Goal: Information Seeking & Learning: Learn about a topic

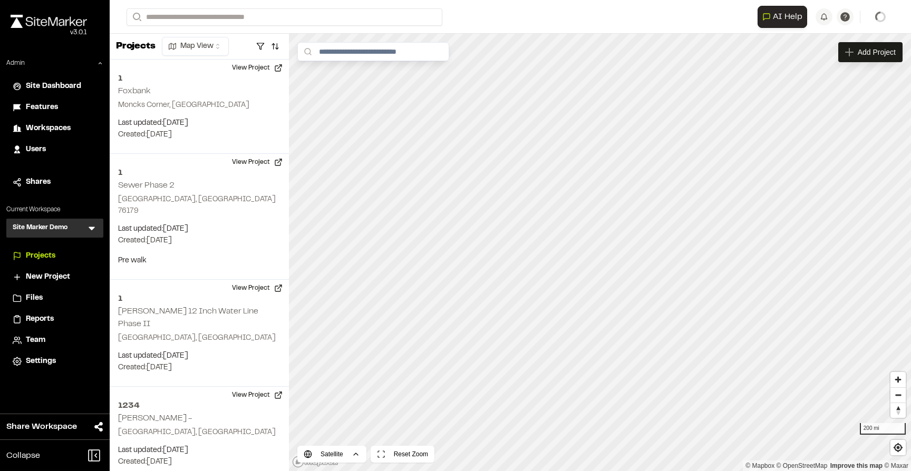
click at [63, 226] on h3 "Site Marker Demo" at bounding box center [40, 228] width 55 height 11
click at [93, 227] on icon at bounding box center [92, 229] width 6 height 4
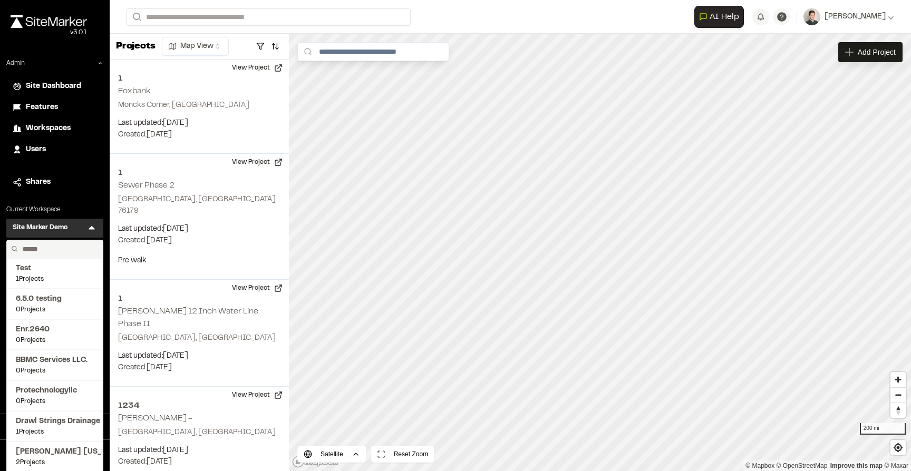
click at [45, 244] on input "text" at bounding box center [58, 249] width 80 height 18
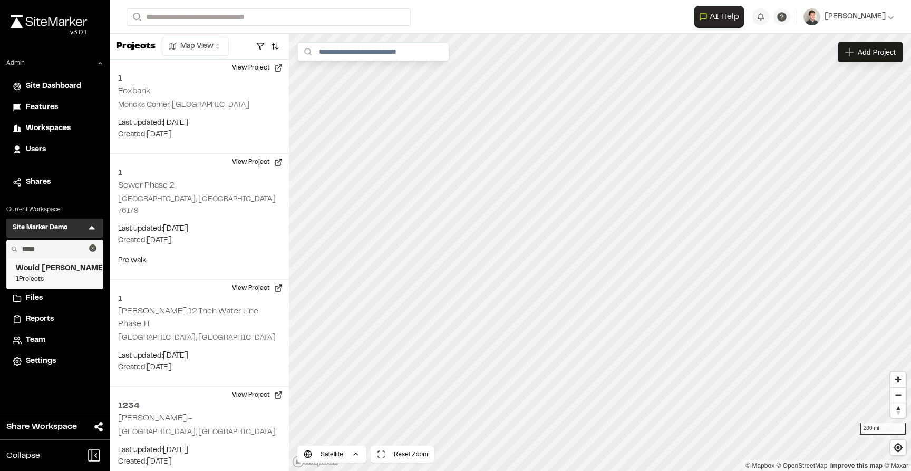
type input "*****"
click at [54, 265] on span "Would Chuck Construction" at bounding box center [55, 269] width 78 height 12
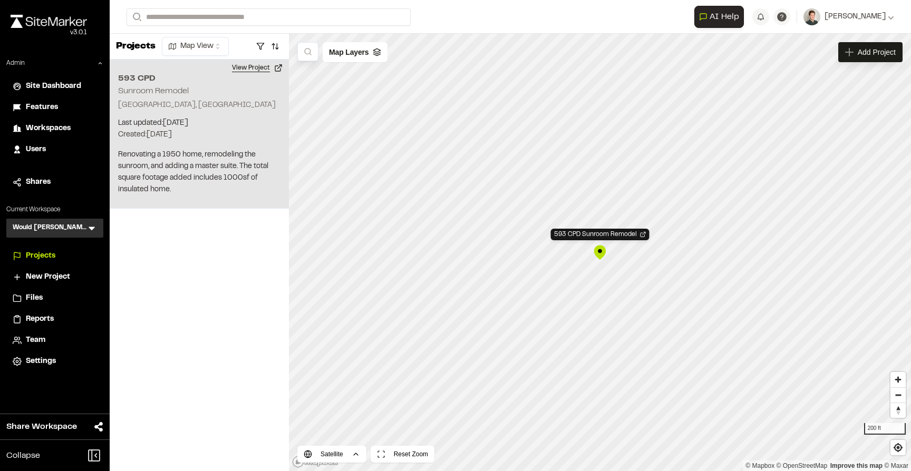
click at [256, 69] on button "View Project" at bounding box center [257, 68] width 63 height 17
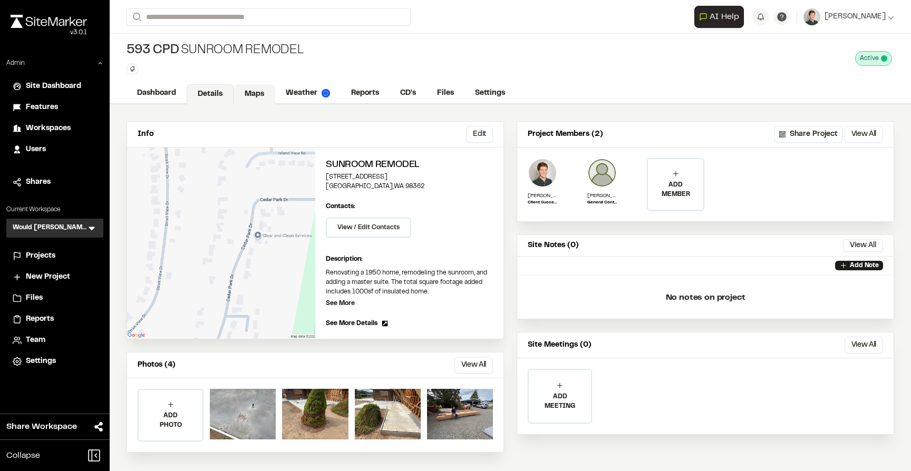
click at [254, 95] on link "Maps" at bounding box center [255, 94] width 42 height 20
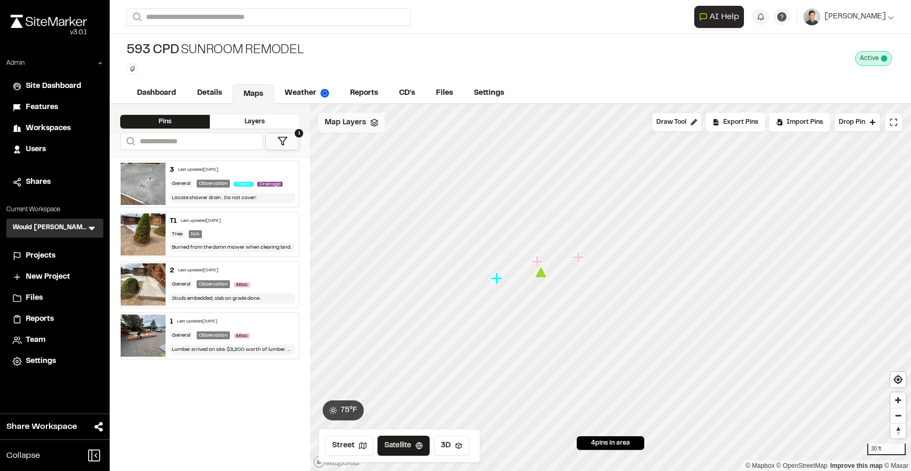
click at [352, 126] on span "Map Layers" at bounding box center [345, 123] width 41 height 12
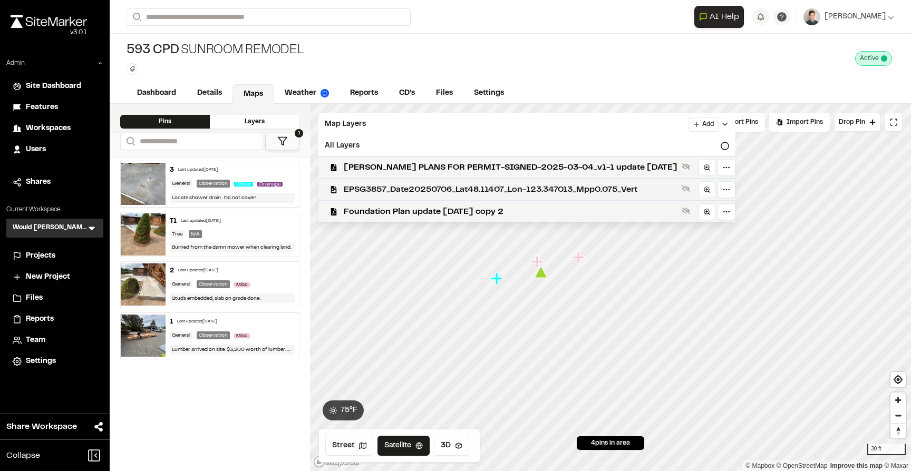
click at [388, 193] on span "EPSG3857_Date20250706_Lat48.11407_Lon-123.347013_Mpp0.075_Vert" at bounding box center [511, 190] width 334 height 13
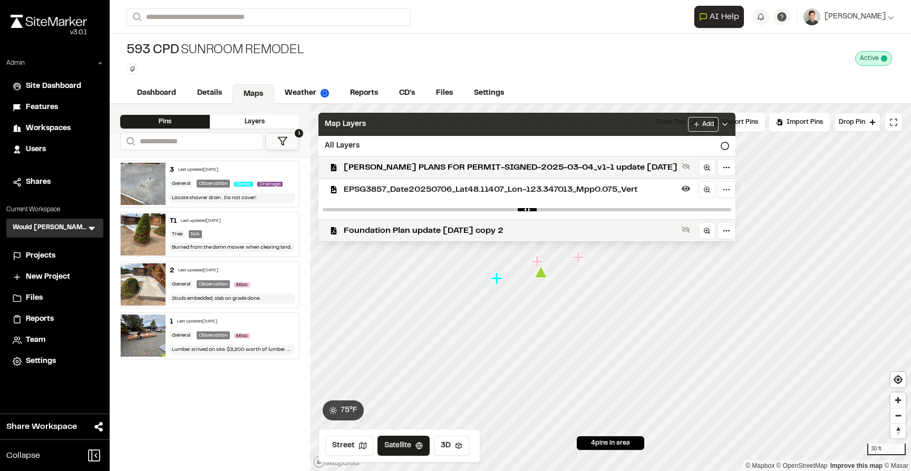
click at [424, 129] on div "Map Layers Add" at bounding box center [526, 124] width 417 height 23
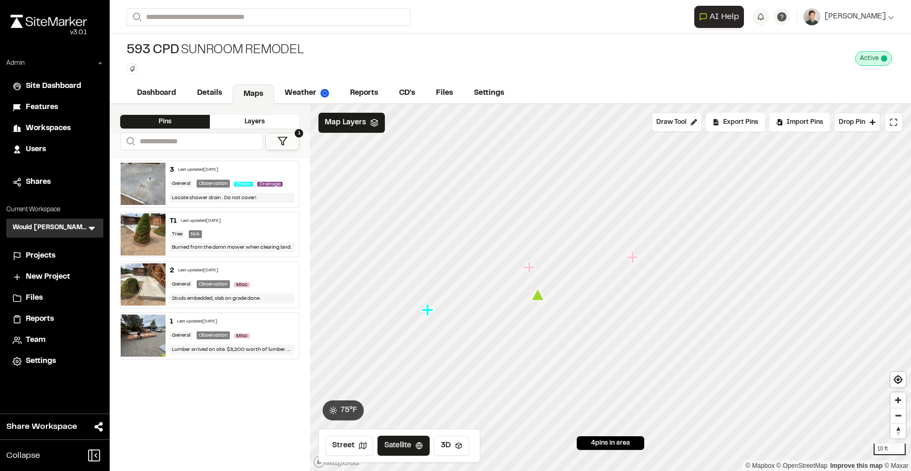
click at [529, 267] on icon "Map marker" at bounding box center [530, 268] width 12 height 12
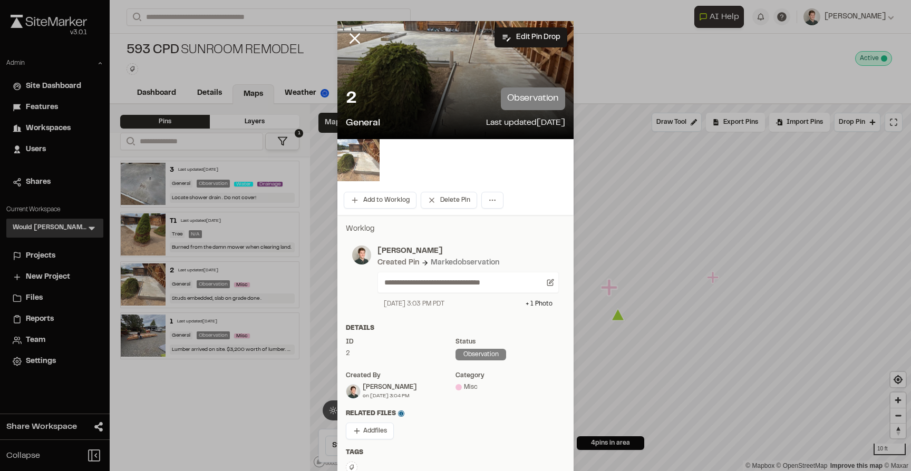
click at [362, 167] on img at bounding box center [358, 160] width 42 height 42
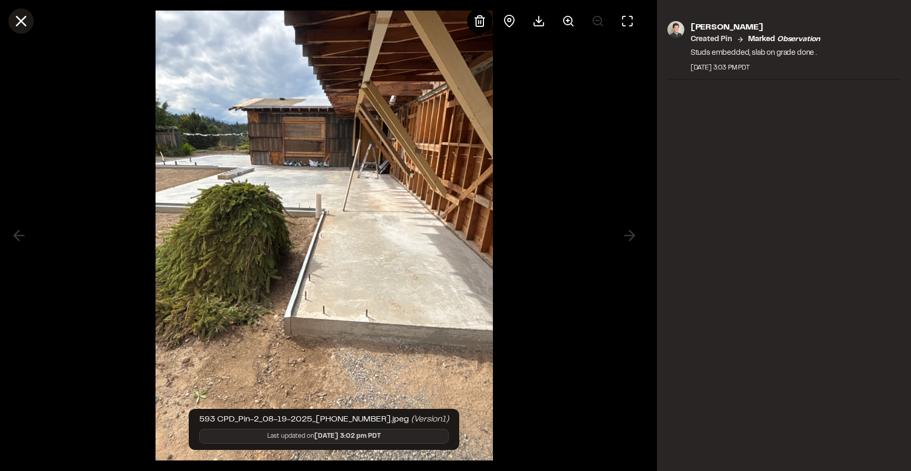
click at [20, 20] on line at bounding box center [21, 21] width 9 height 9
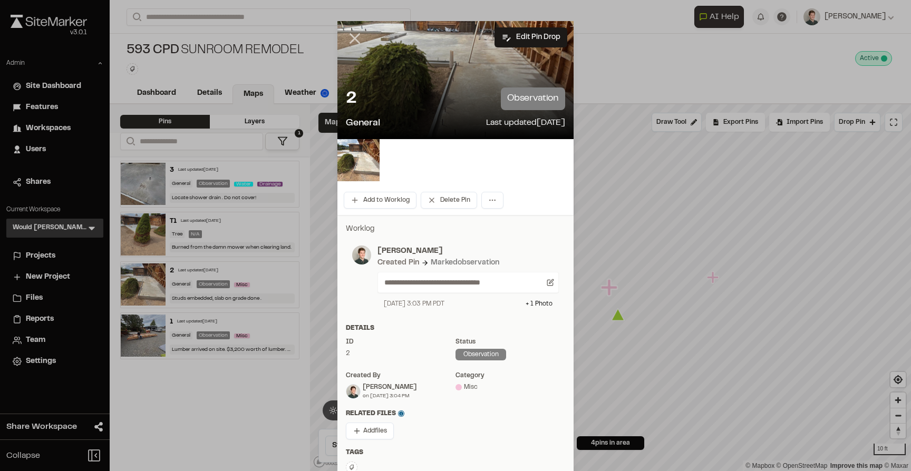
click at [359, 40] on icon at bounding box center [355, 39] width 18 height 18
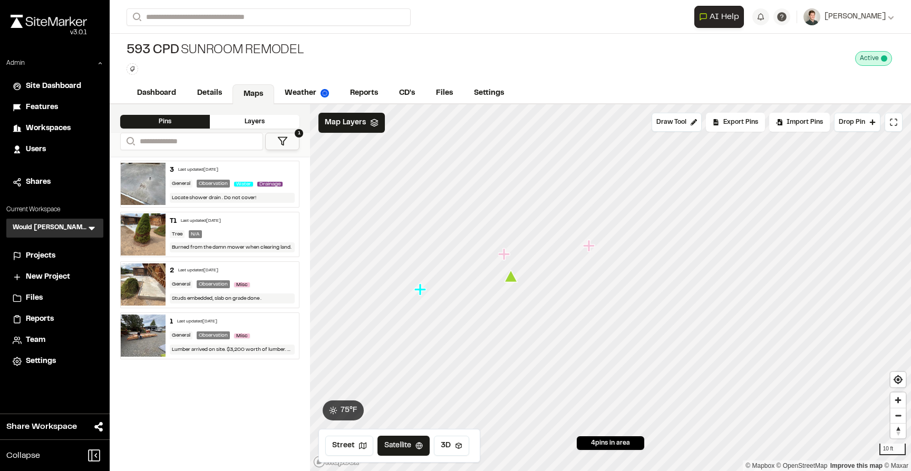
click at [590, 247] on icon "Map marker" at bounding box center [589, 246] width 12 height 12
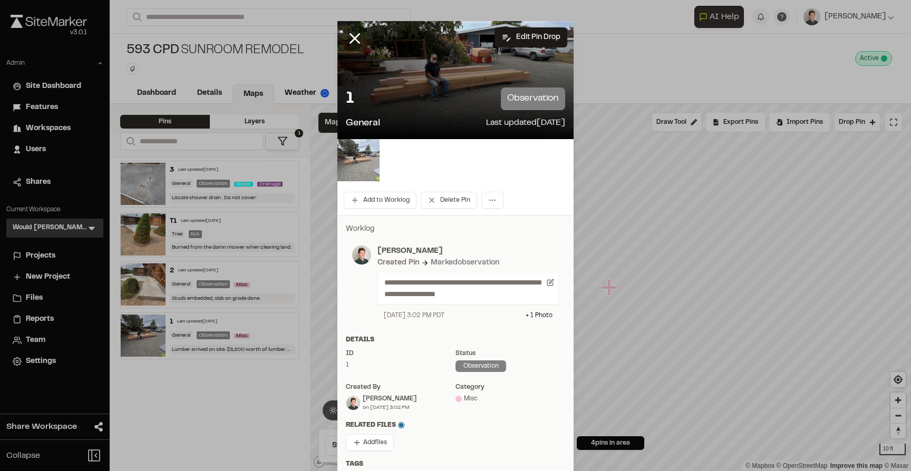
click at [361, 161] on img at bounding box center [358, 160] width 42 height 42
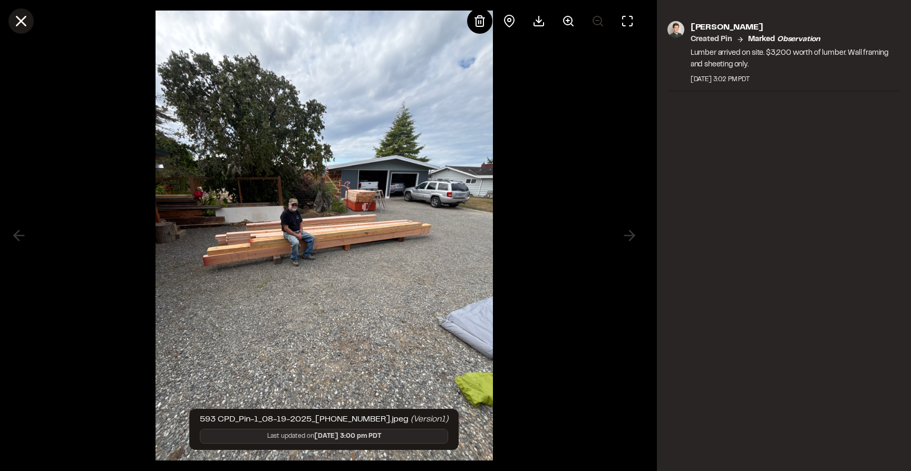
click at [24, 23] on line at bounding box center [21, 21] width 9 height 9
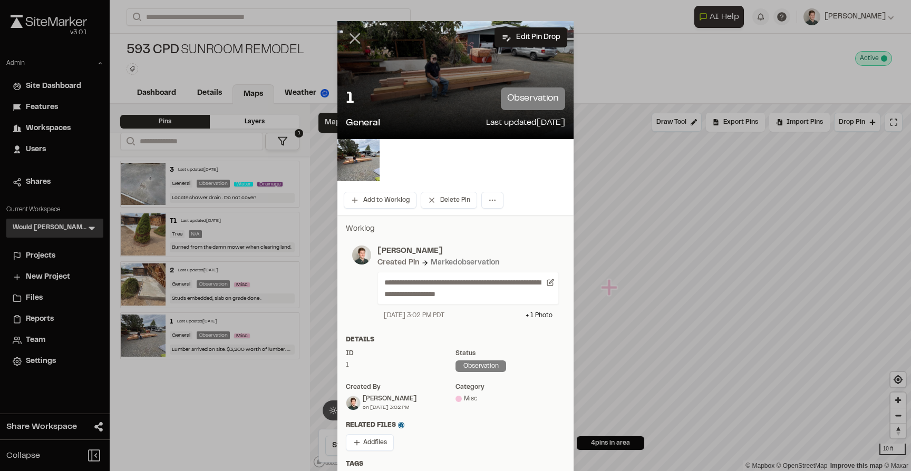
click at [356, 39] on line at bounding box center [355, 38] width 9 height 9
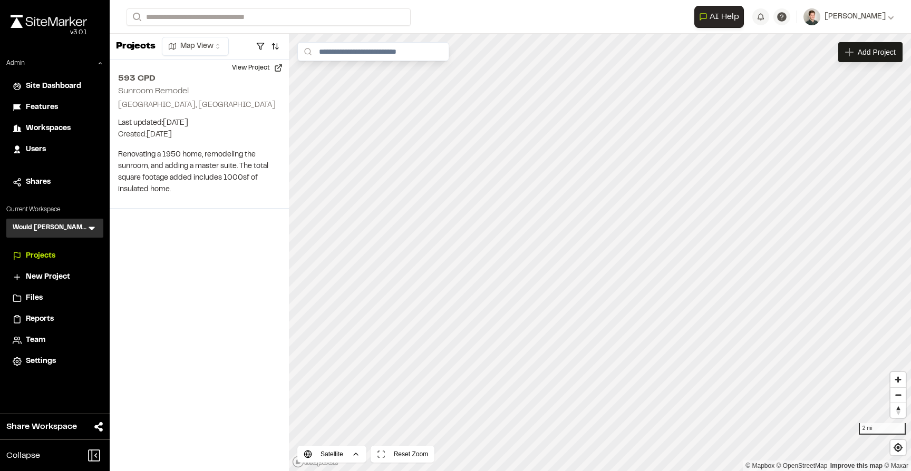
click at [88, 229] on icon at bounding box center [91, 228] width 11 height 11
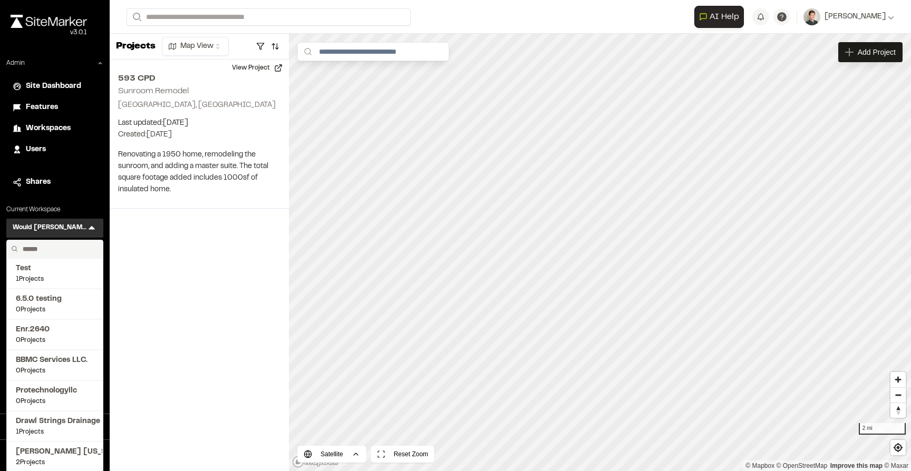
click at [53, 249] on input "text" at bounding box center [58, 249] width 80 height 18
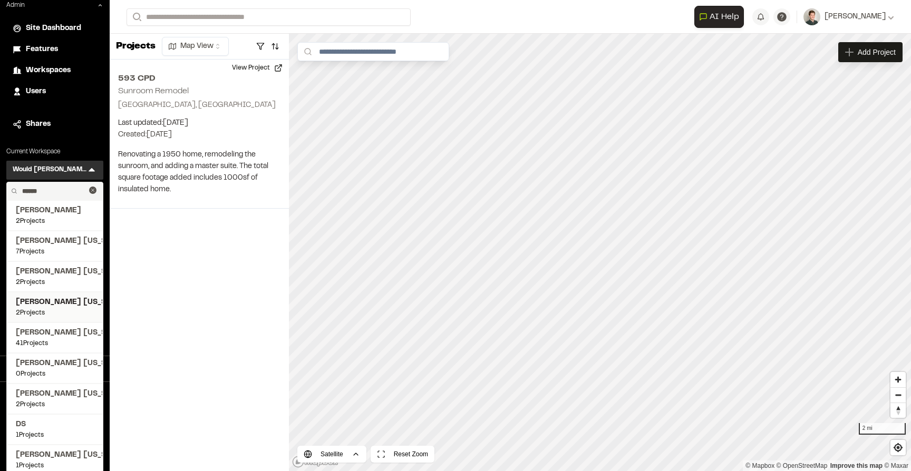
scroll to position [63, 0]
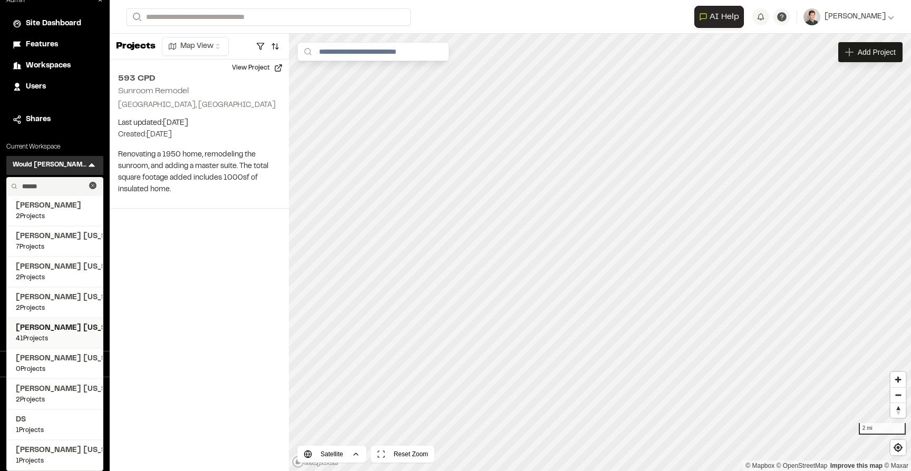
type input "******"
click at [63, 328] on span "[PERSON_NAME] [US_STATE]" at bounding box center [55, 329] width 78 height 12
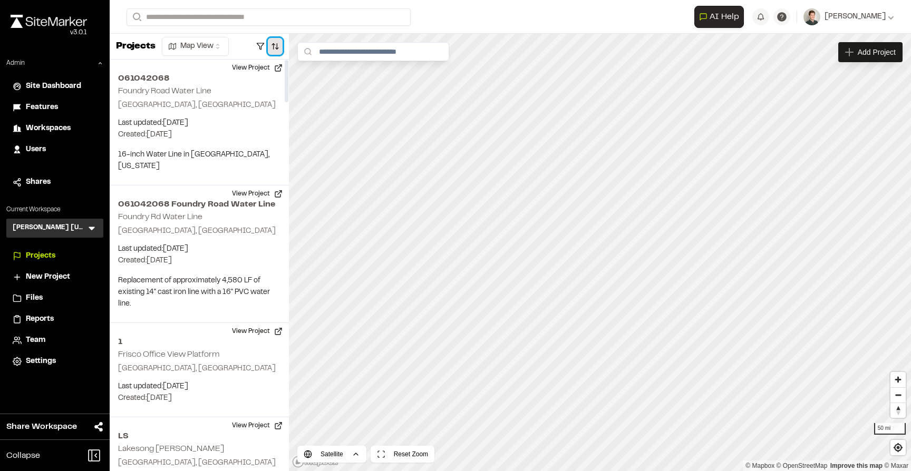
click at [276, 48] on button "button" at bounding box center [275, 46] width 15 height 17
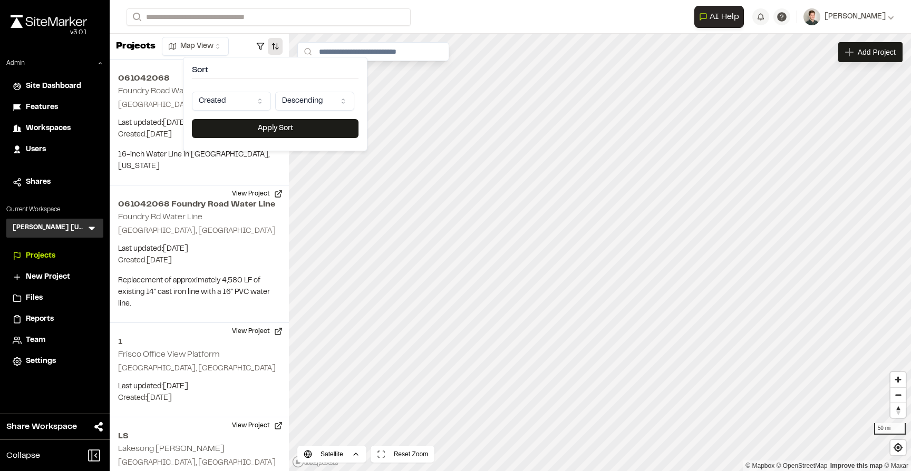
click at [242, 101] on html "Close sidebar v 3.0.1 Admin Site Dashboard Features Workspaces Users Shares Cur…" at bounding box center [455, 235] width 911 height 471
click at [265, 128] on button "Apply Sort" at bounding box center [275, 128] width 167 height 19
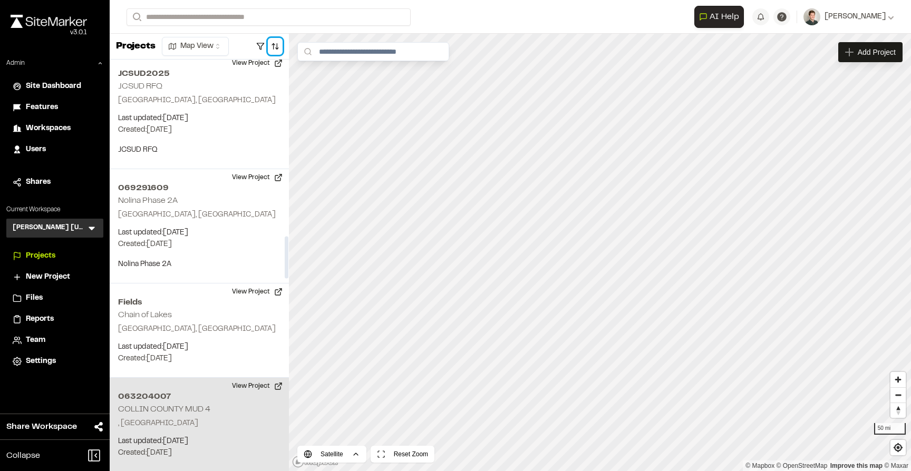
scroll to position [1768, 0]
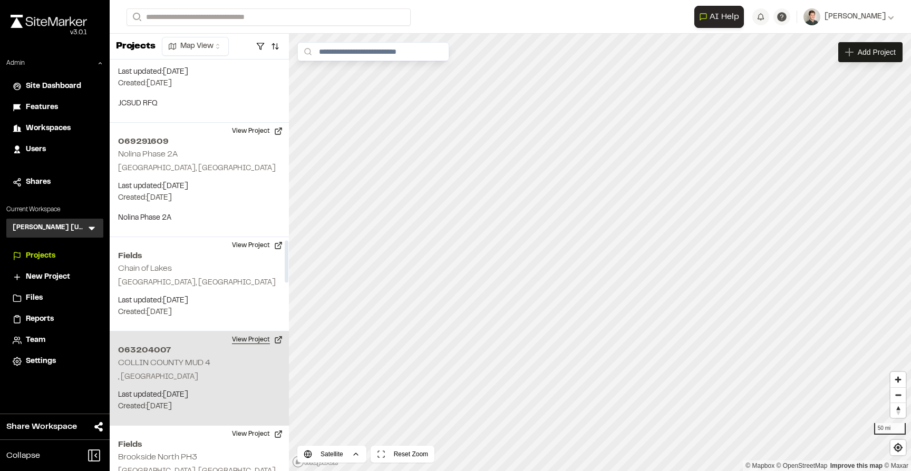
click at [236, 332] on button "View Project" at bounding box center [257, 340] width 63 height 17
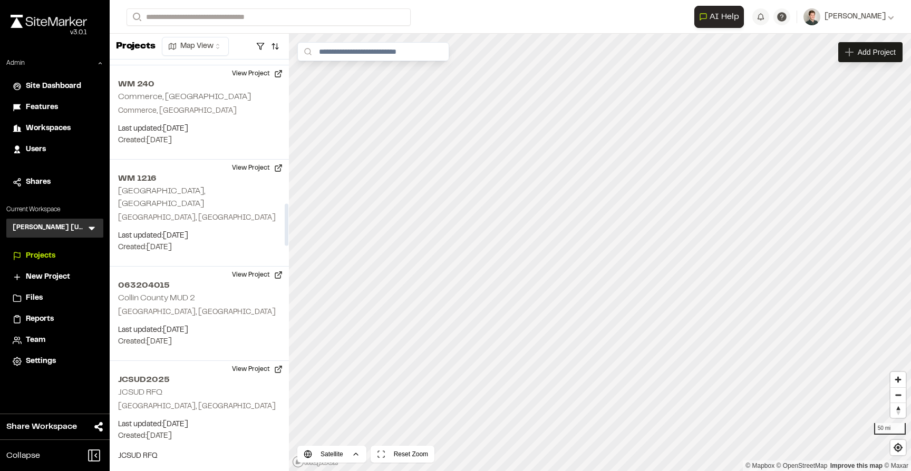
scroll to position [1407, 0]
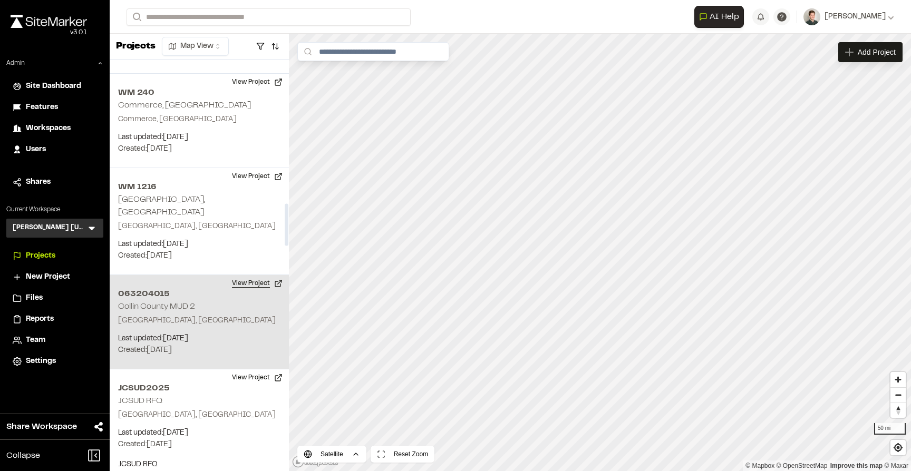
click at [257, 275] on button "View Project" at bounding box center [257, 283] width 63 height 17
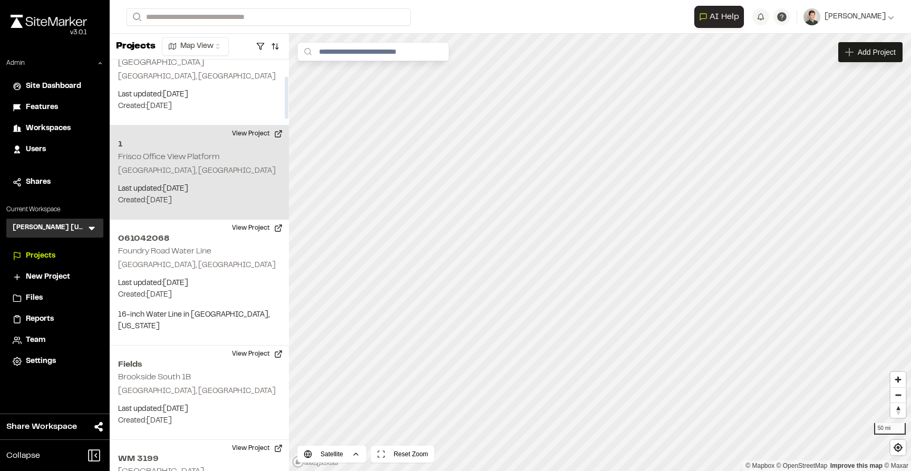
scroll to position [195, 0]
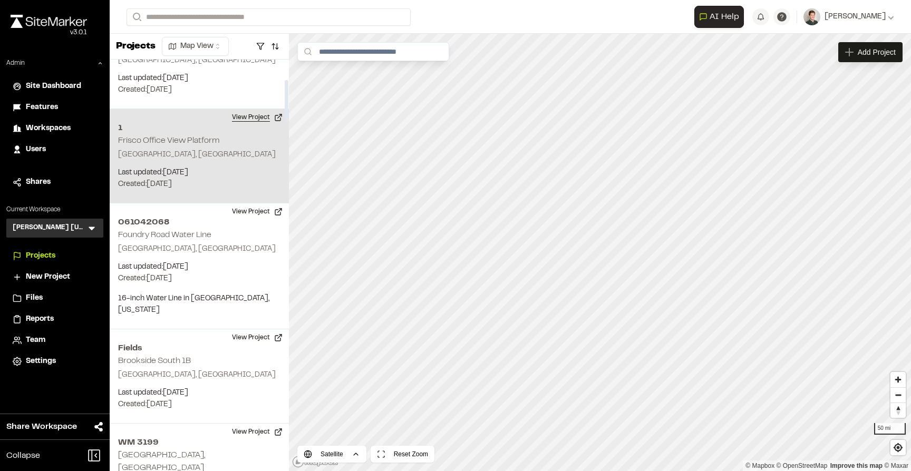
click at [251, 109] on button "View Project" at bounding box center [257, 117] width 63 height 17
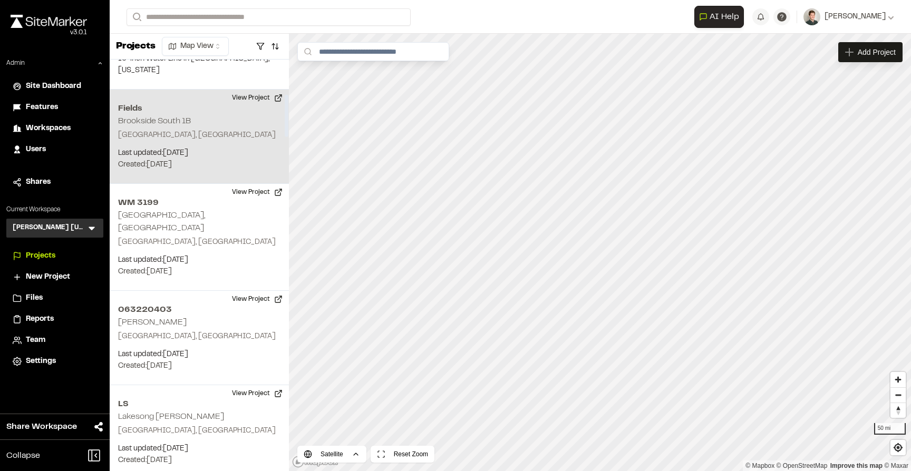
scroll to position [440, 0]
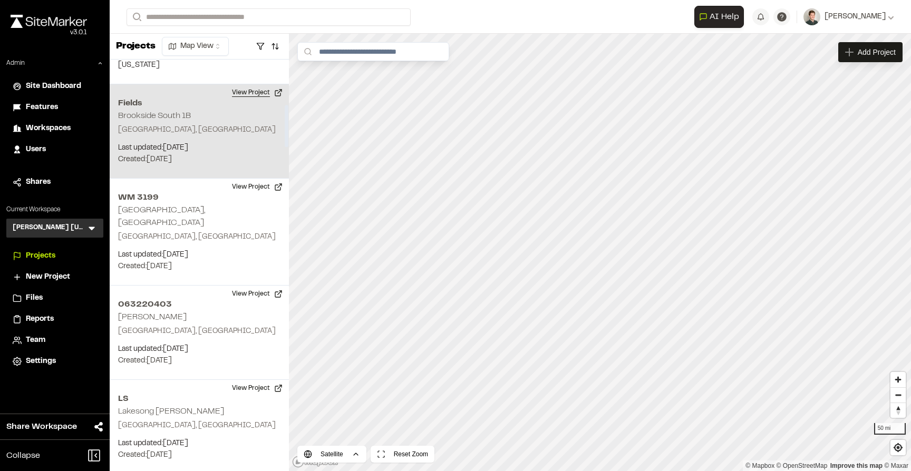
click at [250, 84] on button "View Project" at bounding box center [257, 92] width 63 height 17
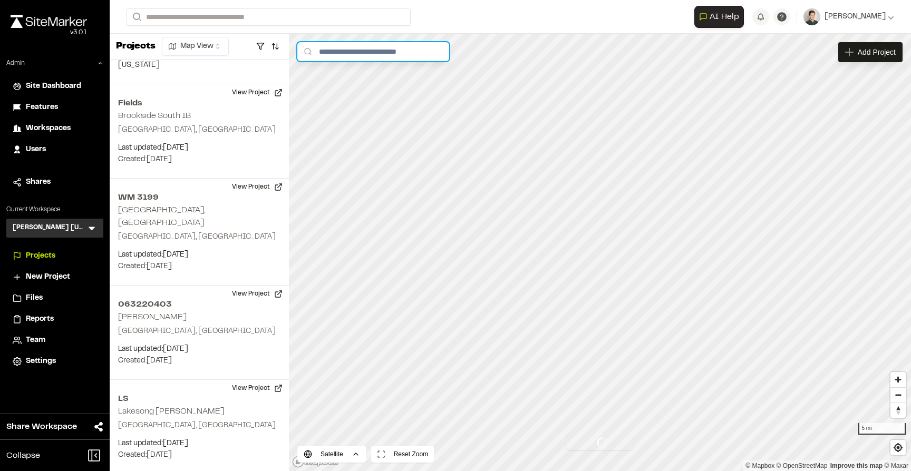
click at [392, 53] on input "text" at bounding box center [373, 51] width 152 height 19
drag, startPoint x: 484, startPoint y: 166, endPoint x: 508, endPoint y: 235, distance: 73.2
click at [508, 235] on div at bounding box center [455, 235] width 911 height 471
drag, startPoint x: 342, startPoint y: 52, endPoint x: 304, endPoint y: 52, distance: 38.5
click at [304, 52] on div "**" at bounding box center [373, 51] width 152 height 19
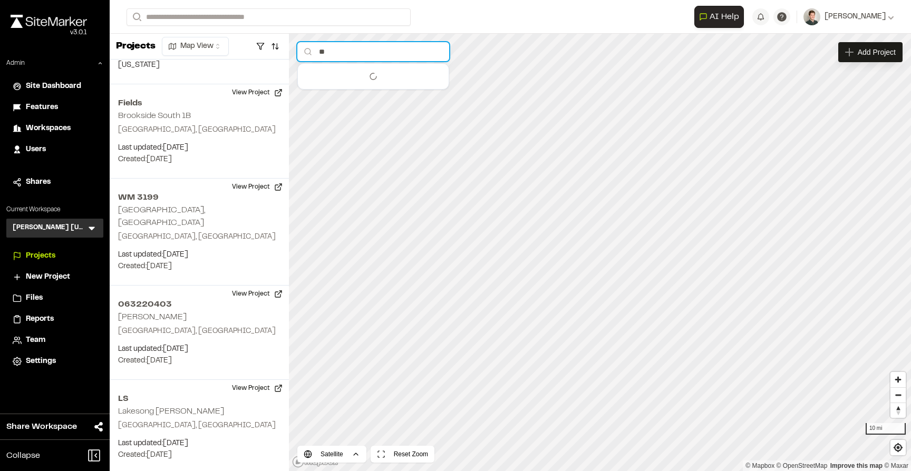
type input "*"
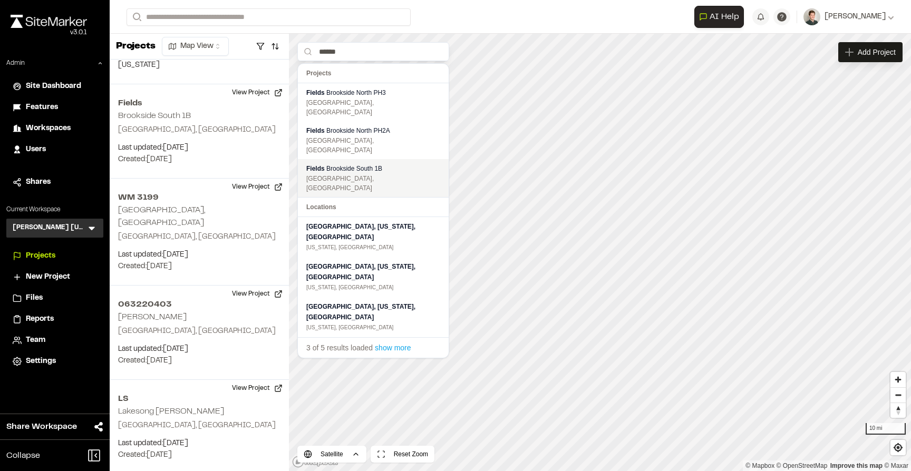
click at [334, 165] on span "Brookside South 1B" at bounding box center [354, 168] width 56 height 7
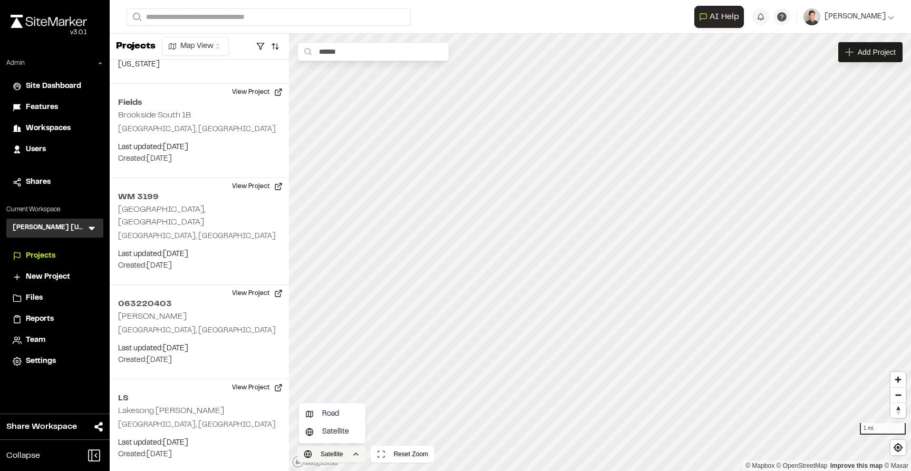
click at [351, 454] on html "Close sidebar v 3.0.1 Admin Site Dashboard Features Workspaces Users Shares Cur…" at bounding box center [455, 235] width 911 height 471
click at [343, 417] on div "Road" at bounding box center [332, 414] width 62 height 18
click at [338, 460] on div "Loading map... Add Project ****** Road Reset Zoom 1 mi © Mapbox © OpenStreetMap…" at bounding box center [600, 253] width 622 height 438
click at [338, 431] on span "Satellite" at bounding box center [331, 433] width 27 height 12
click at [333, 456] on div "Loading map... Add Project ****** Satellite Reset Zoom 1 mi © Mapbox © OpenStre…" at bounding box center [600, 253] width 622 height 438
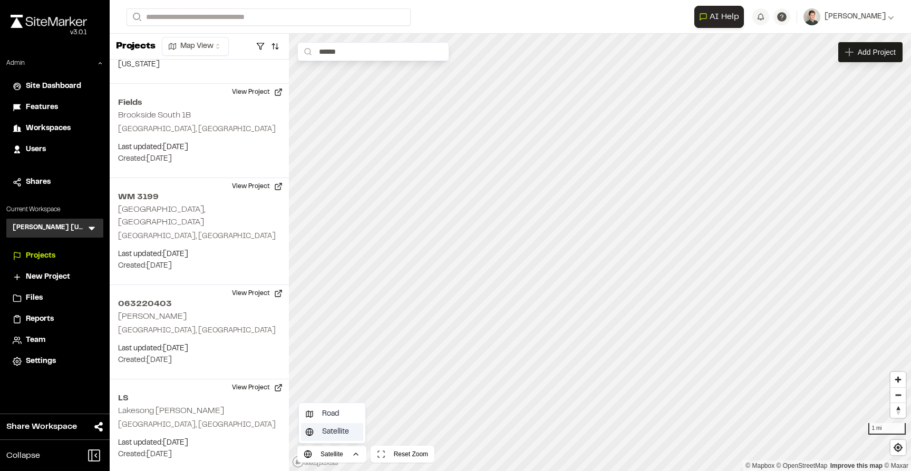
click at [339, 427] on span "Satellite" at bounding box center [335, 433] width 27 height 12
click at [333, 456] on div "Loading map... Add Project ****** Satellite Reset Zoom 1 mi © Mapbox © OpenStre…" at bounding box center [600, 253] width 622 height 438
click at [336, 420] on span "Road" at bounding box center [330, 415] width 17 height 12
click at [341, 456] on html "Close sidebar v 3.0.1 Admin Site Dashboard Features Workspaces Users Shares Cur…" at bounding box center [455, 235] width 911 height 471
click at [341, 429] on span "Satellite" at bounding box center [331, 433] width 27 height 12
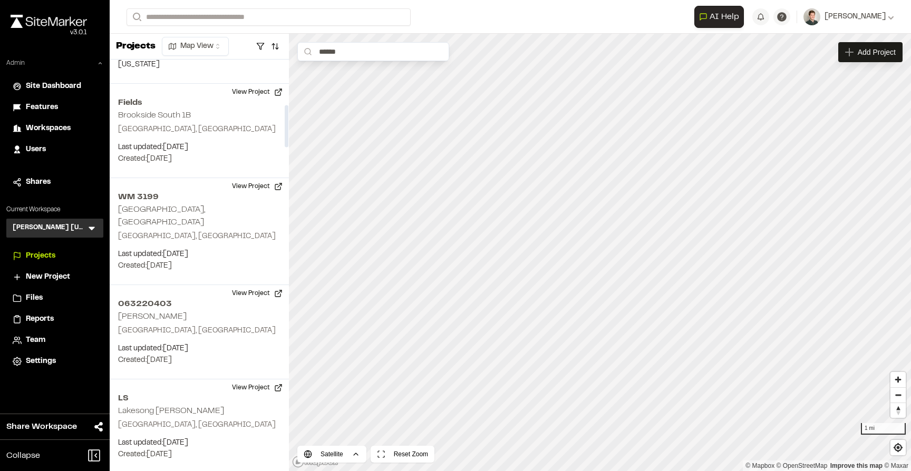
click at [99, 66] on div "Admin" at bounding box center [54, 66] width 97 height 14
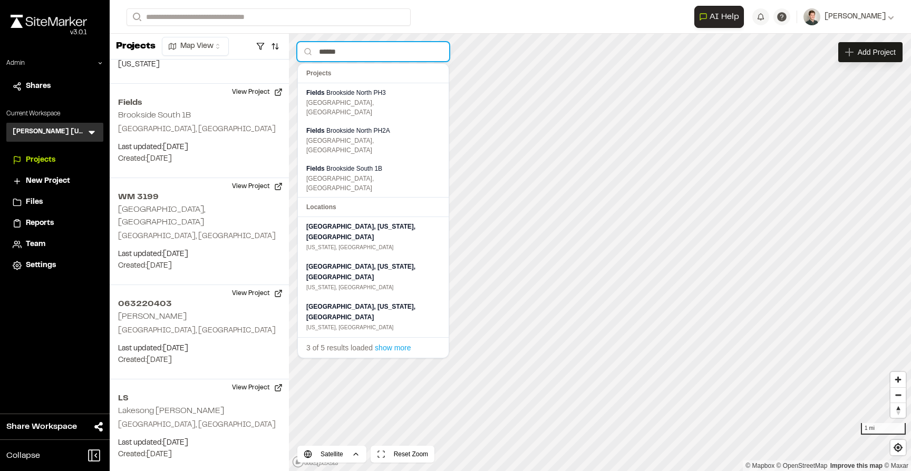
click at [363, 50] on input "******" at bounding box center [373, 51] width 152 height 19
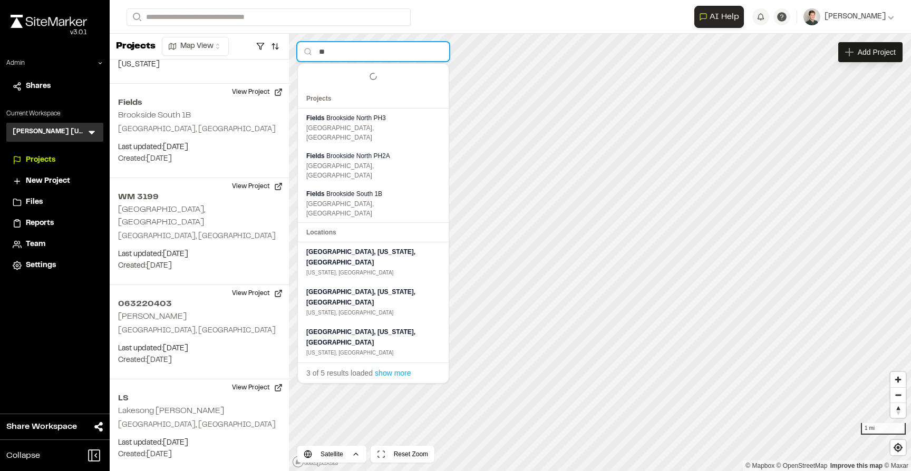
type input "*"
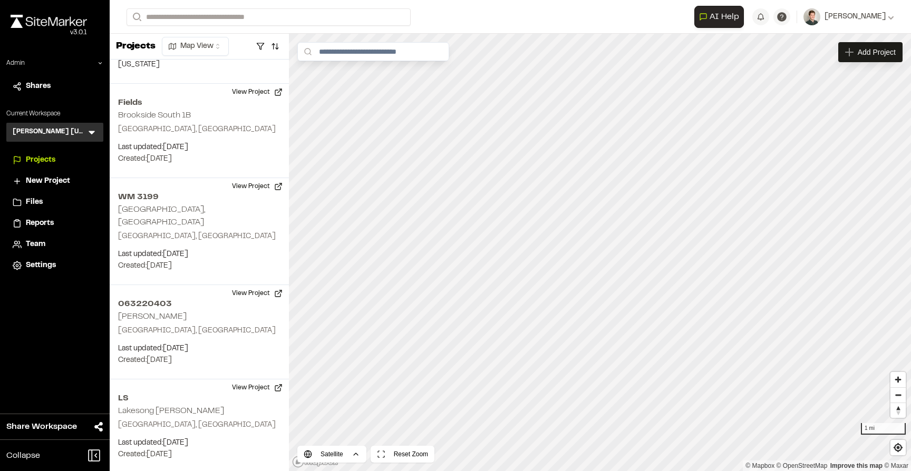
click at [478, 173] on div at bounding box center [455, 235] width 911 height 471
click at [346, 451] on html "Close sidebar v 3.0.1 Admin Shares Current Workspace Kimley Horn Texas KH Menu …" at bounding box center [455, 235] width 911 height 471
click at [337, 432] on span "Satellite" at bounding box center [335, 433] width 27 height 12
click at [336, 456] on html "Close sidebar v 3.0.1 Admin Shares Current Workspace Kimley Horn Texas KH Menu …" at bounding box center [455, 235] width 911 height 471
click at [339, 416] on span "Road" at bounding box center [330, 415] width 17 height 12
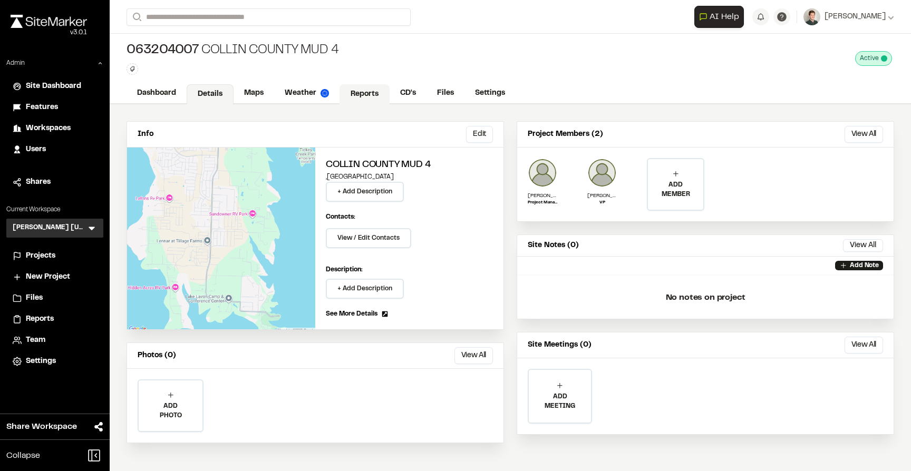
click at [362, 90] on link "Reports" at bounding box center [365, 94] width 50 height 20
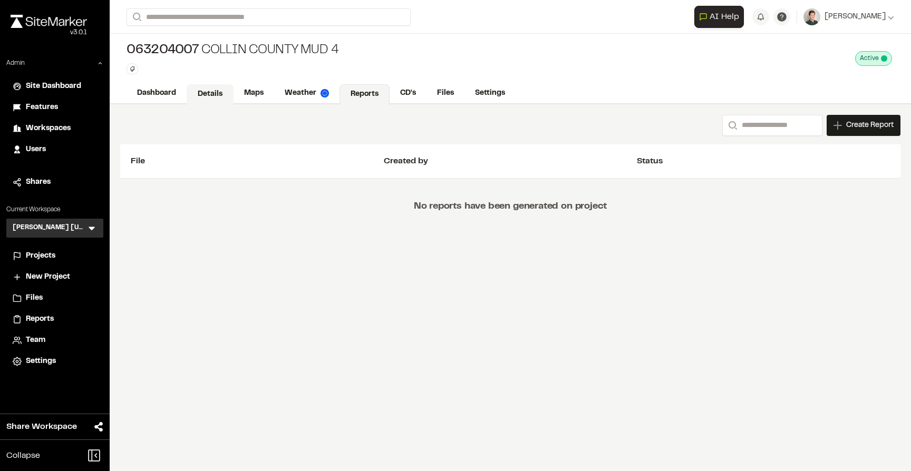
click at [211, 95] on link "Details" at bounding box center [210, 94] width 47 height 20
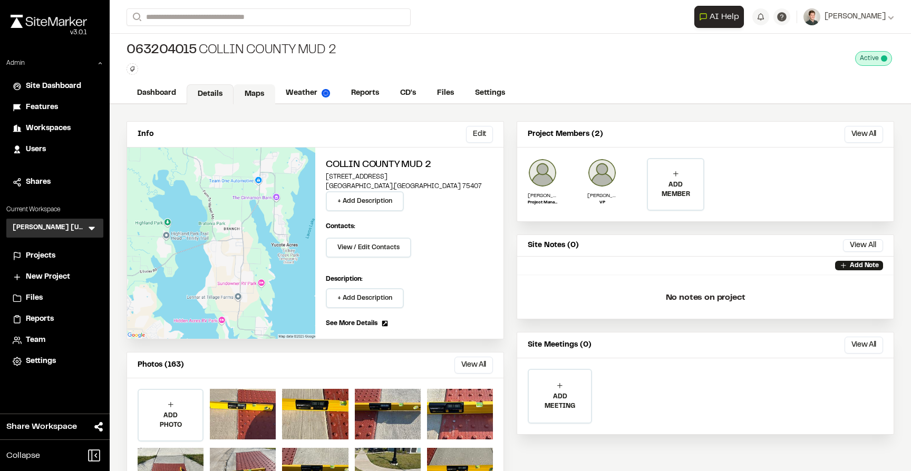
click at [250, 93] on link "Maps" at bounding box center [255, 94] width 42 height 20
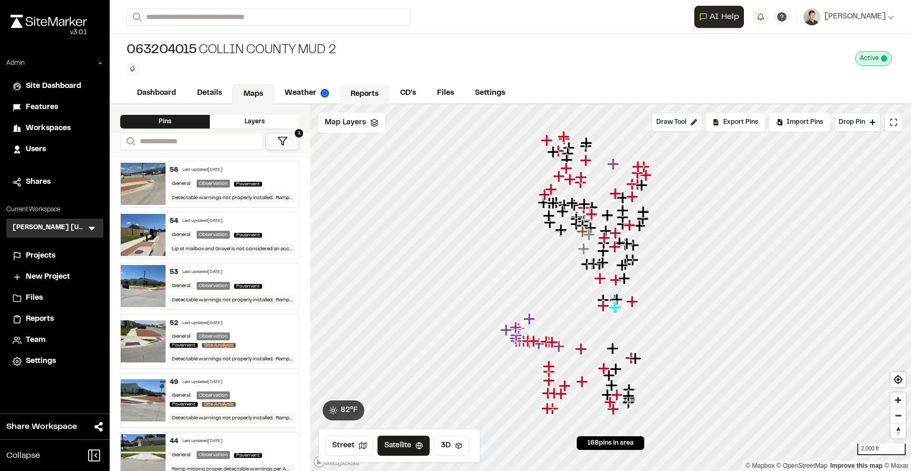
click at [352, 96] on link "Reports" at bounding box center [365, 94] width 50 height 20
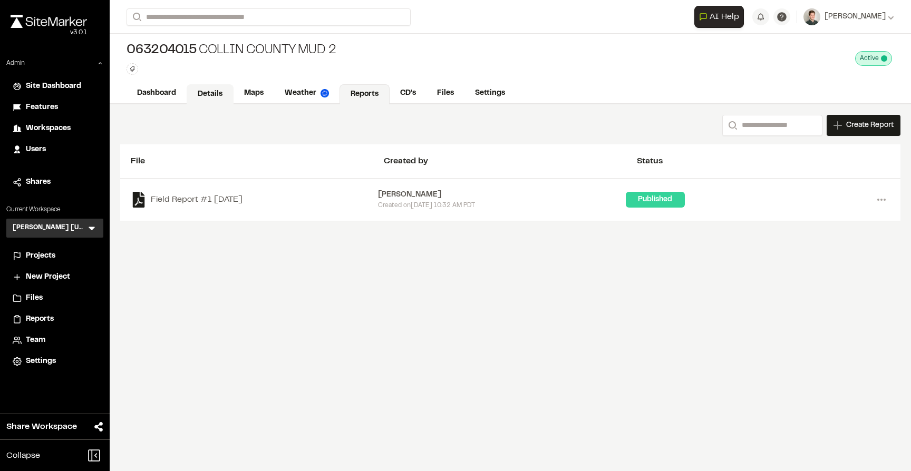
click at [206, 99] on link "Details" at bounding box center [210, 94] width 47 height 20
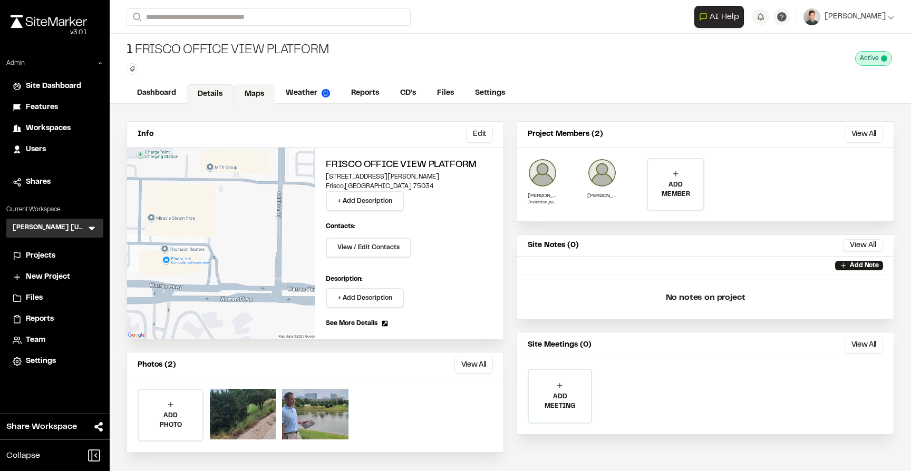
click at [254, 94] on link "Maps" at bounding box center [255, 94] width 42 height 20
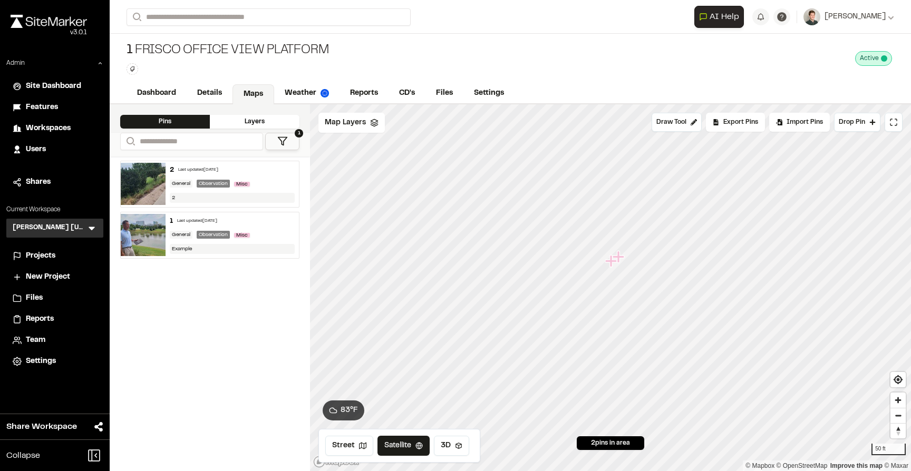
click at [147, 235] on img at bounding box center [143, 235] width 45 height 42
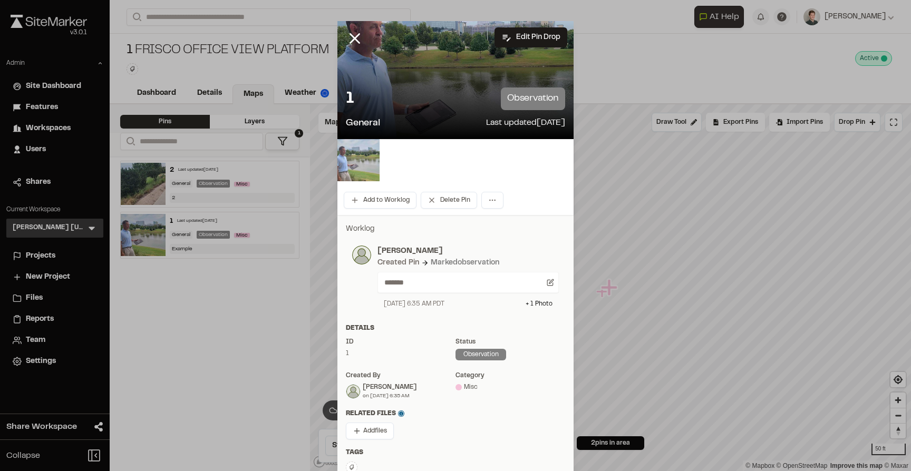
click at [362, 155] on img at bounding box center [358, 160] width 42 height 42
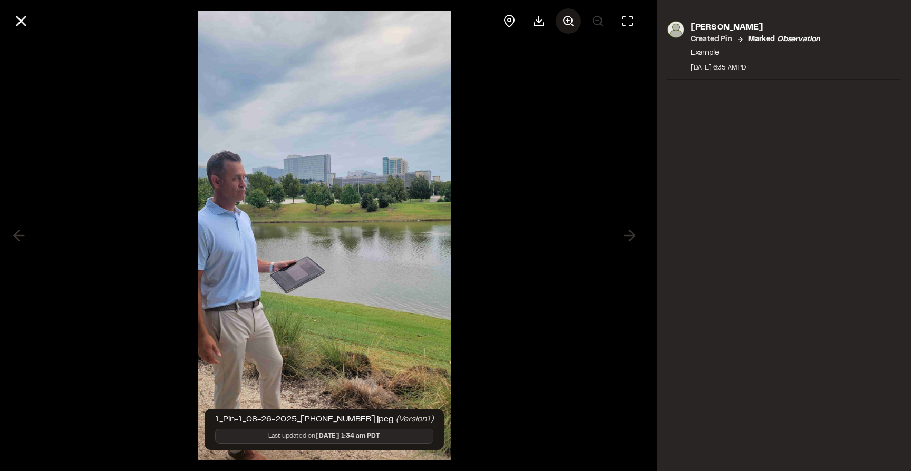
click at [565, 22] on icon at bounding box center [568, 21] width 13 height 13
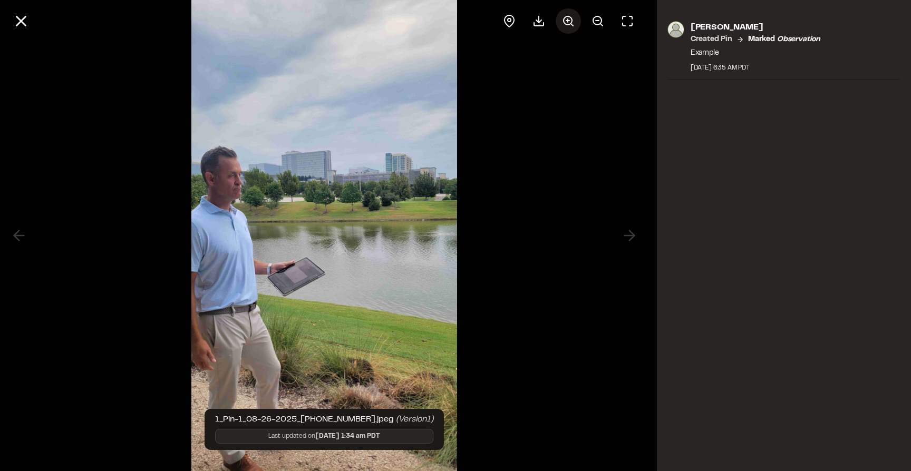
click at [567, 24] on icon at bounding box center [568, 21] width 13 height 13
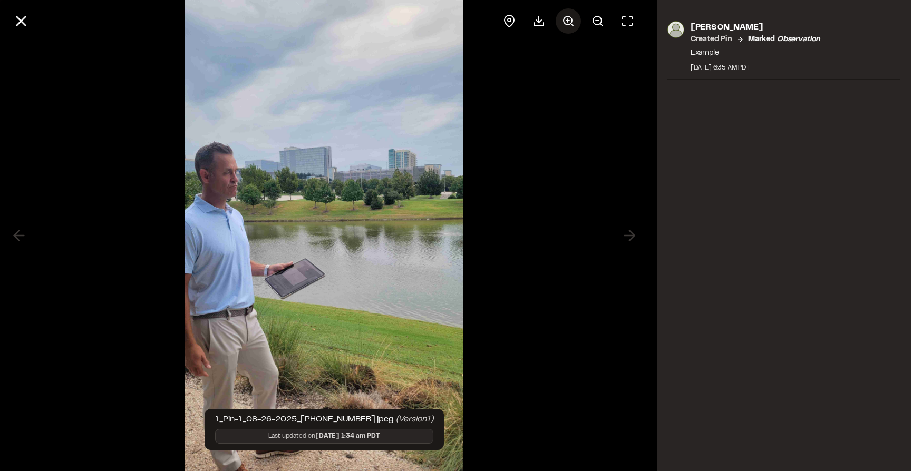
click at [567, 24] on icon at bounding box center [568, 21] width 13 height 13
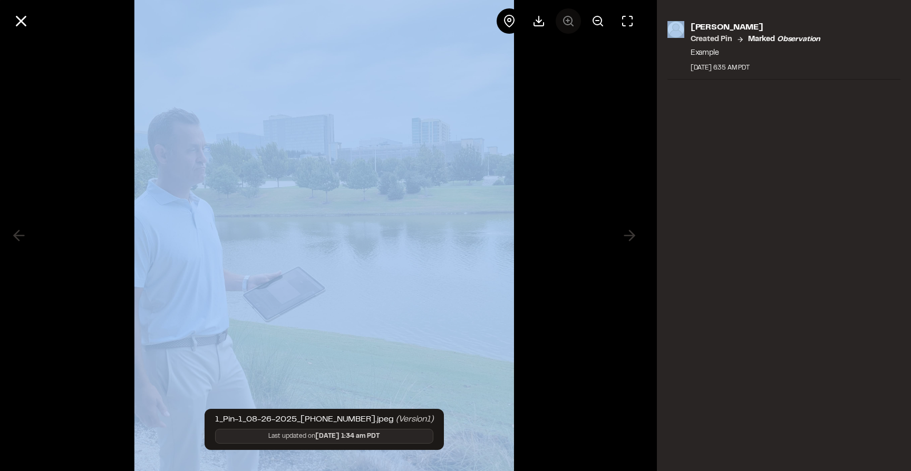
click at [567, 24] on div at bounding box center [568, 20] width 143 height 25
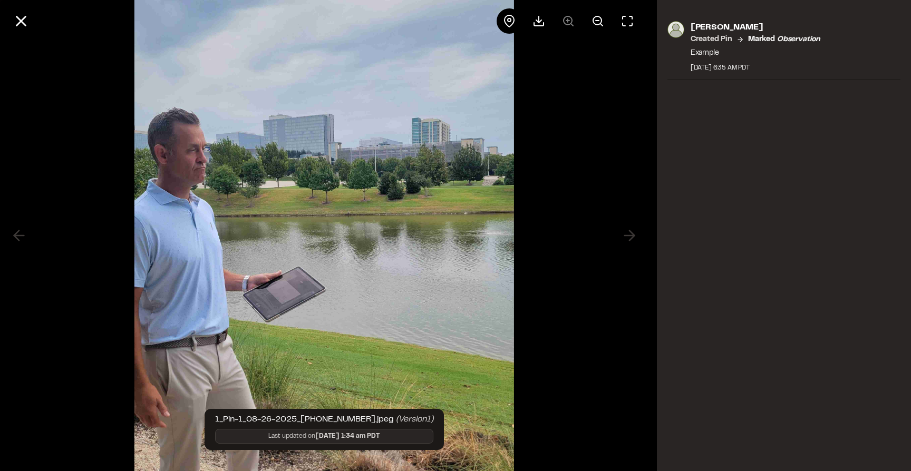
click at [649, 137] on div "1_Pin-1_08-26-2025_13-35-15-213.jpeg (Version 1 ) Last updated on Aug 26, 2025 …" at bounding box center [455, 235] width 911 height 471
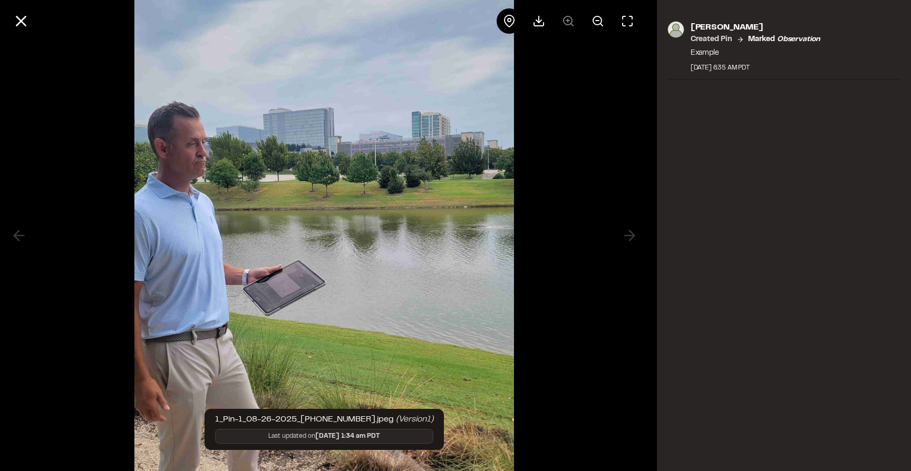
scroll to position [7, 0]
click at [20, 32] on button at bounding box center [20, 20] width 25 height 25
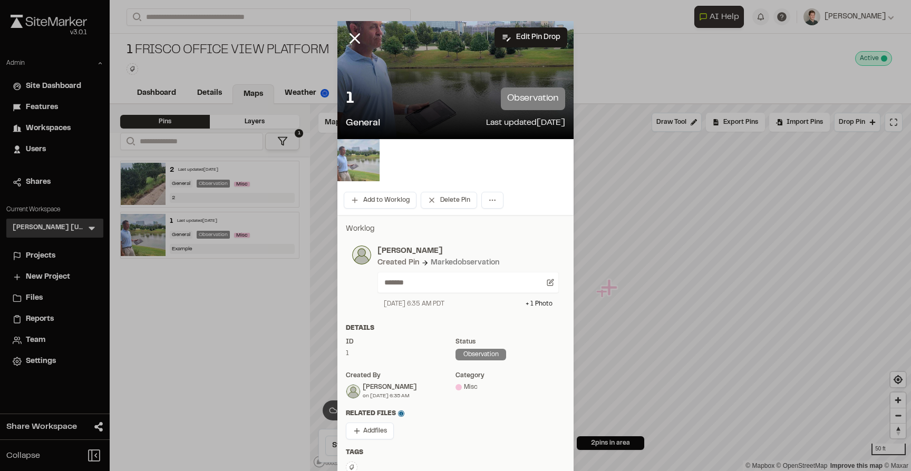
click at [360, 159] on img at bounding box center [358, 160] width 42 height 42
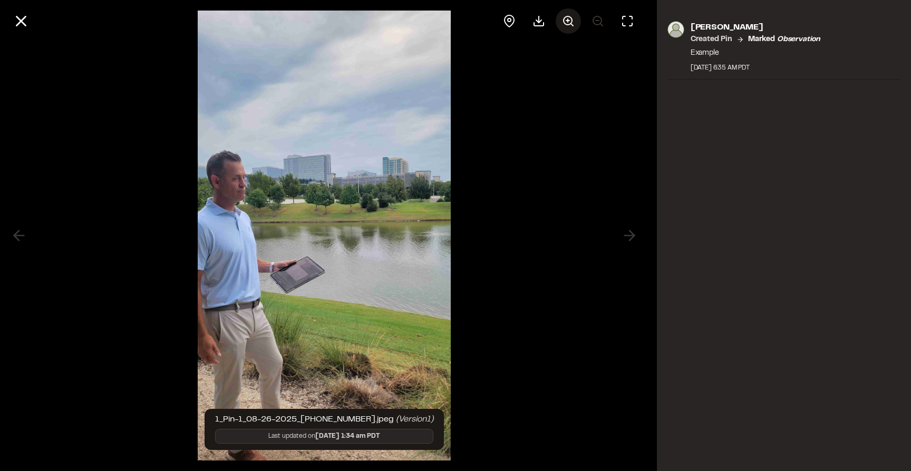
click at [567, 23] on icon at bounding box center [568, 21] width 13 height 13
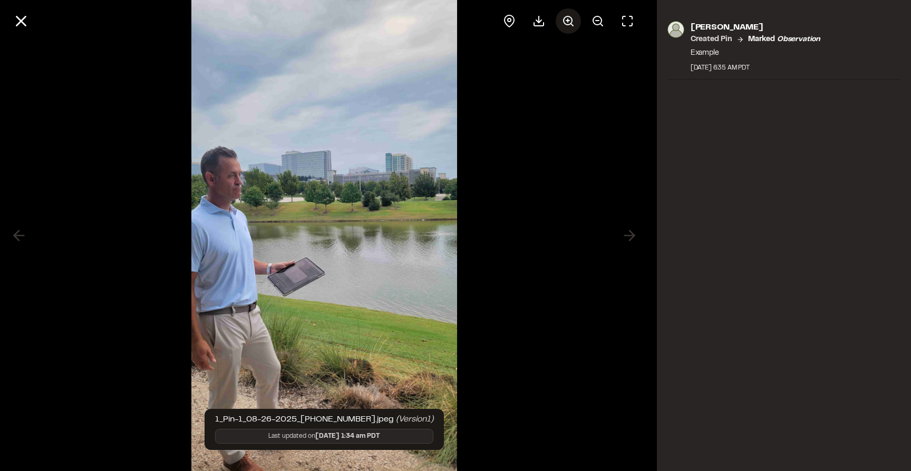
click at [567, 23] on icon at bounding box center [568, 21] width 13 height 13
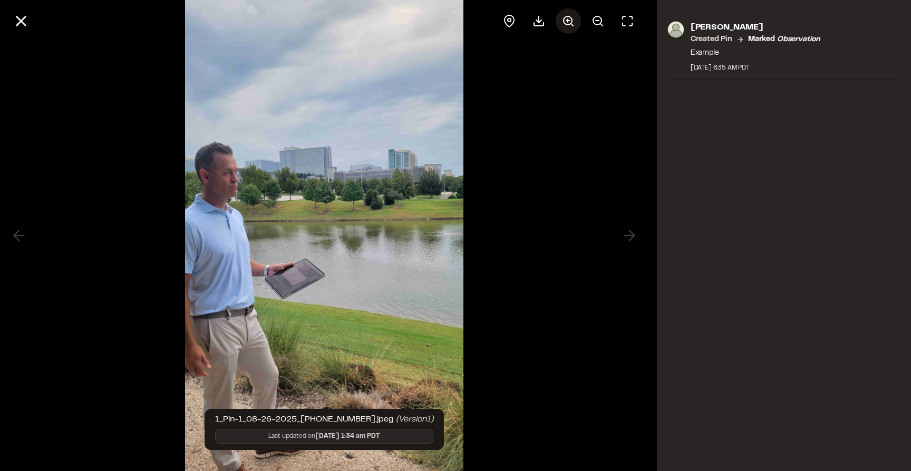
click at [567, 23] on icon at bounding box center [568, 21] width 13 height 13
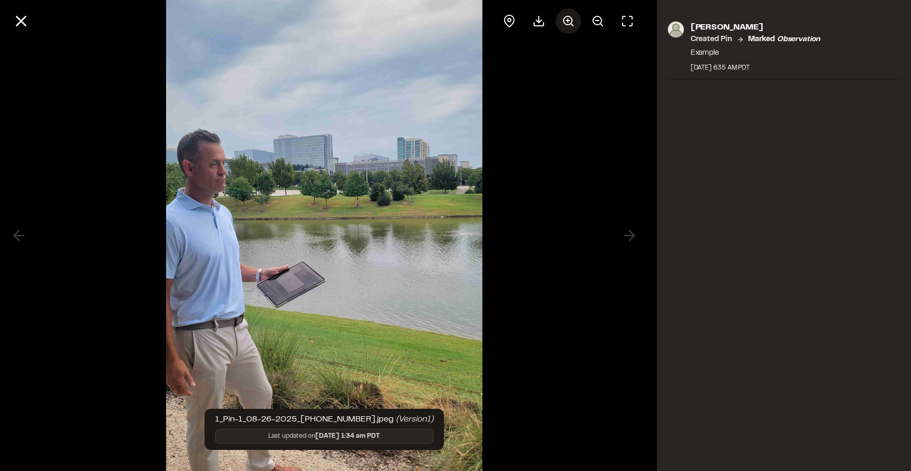
click at [567, 23] on icon at bounding box center [568, 21] width 13 height 13
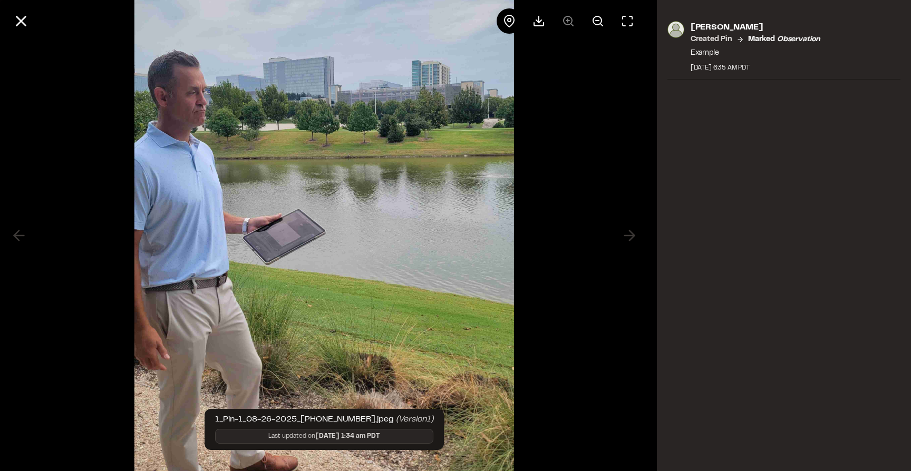
scroll to position [65, 0]
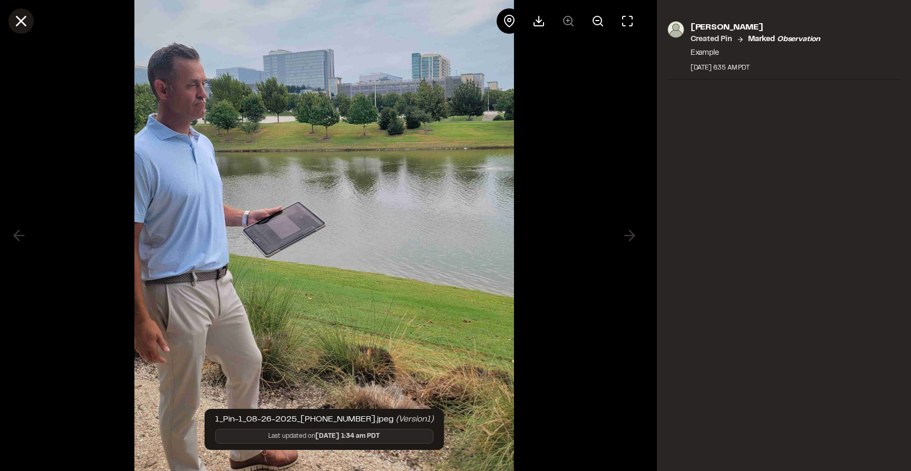
click at [18, 18] on line at bounding box center [21, 21] width 9 height 9
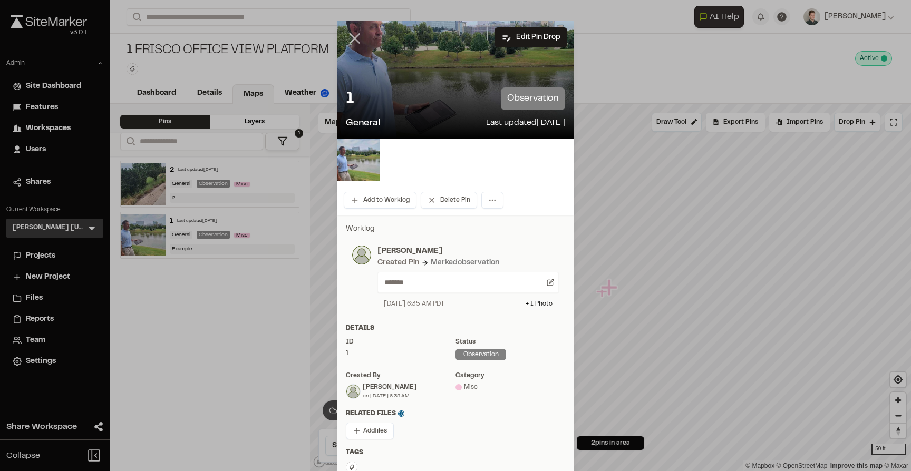
click at [359, 40] on icon at bounding box center [355, 39] width 18 height 18
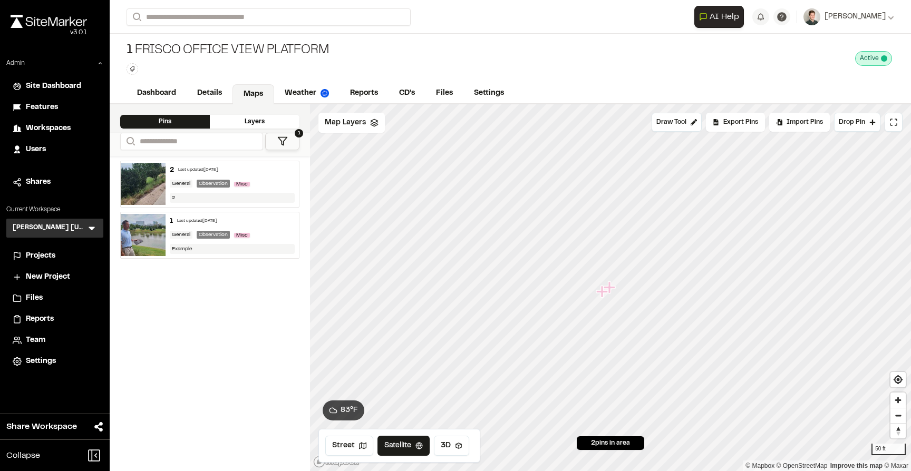
click at [601, 295] on icon "Map marker" at bounding box center [602, 292] width 12 height 12
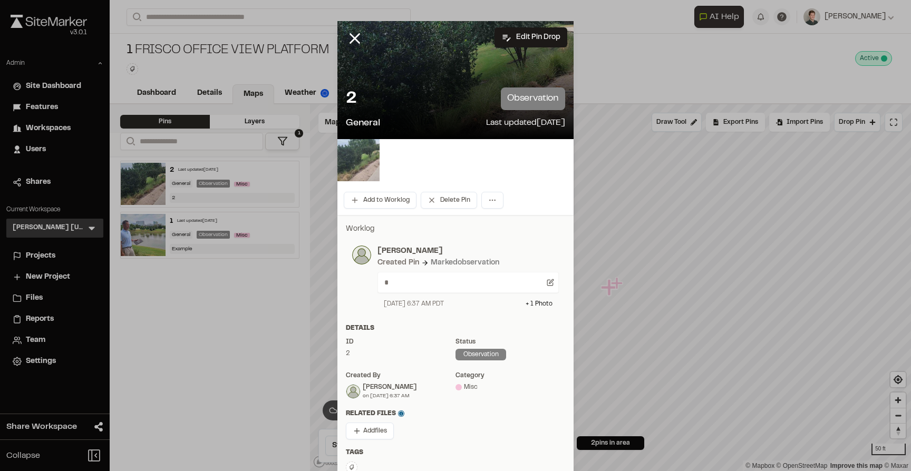
click at [363, 156] on img at bounding box center [358, 160] width 42 height 42
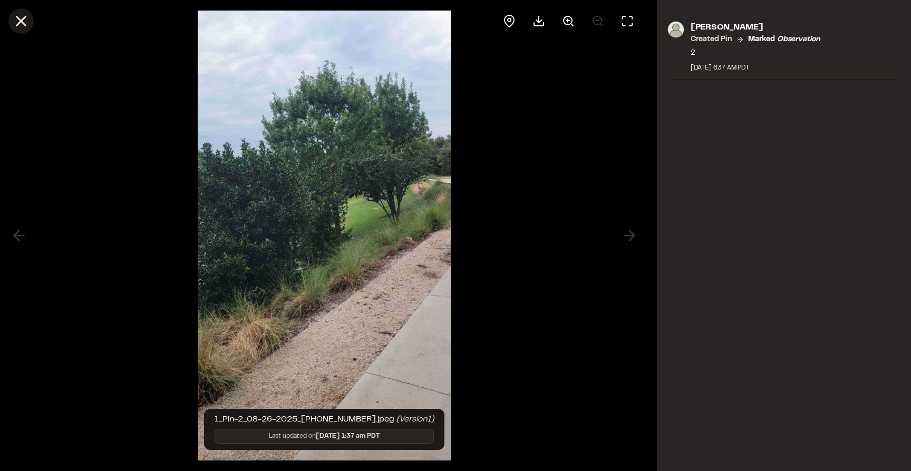
click at [21, 21] on line at bounding box center [21, 21] width 9 height 9
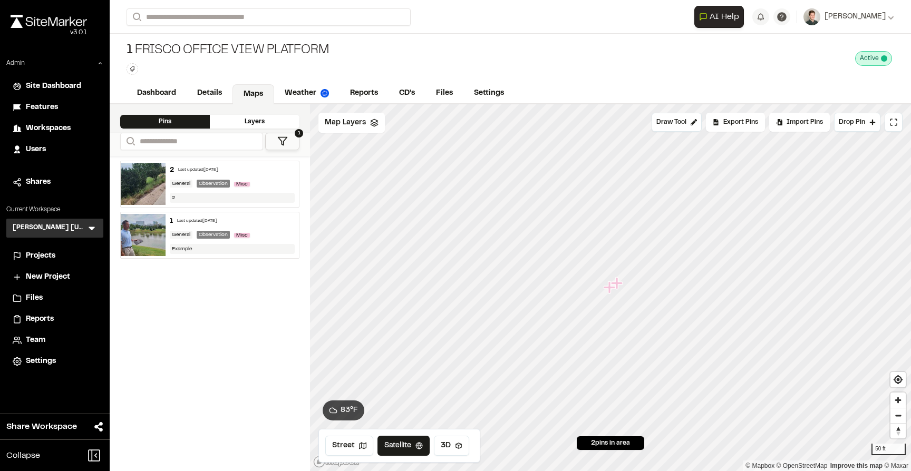
click at [618, 281] on icon "Map marker" at bounding box center [617, 283] width 12 height 12
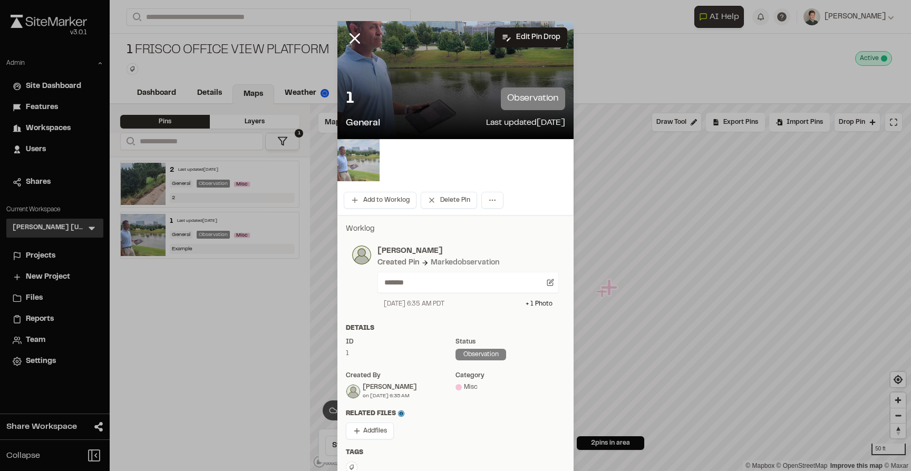
click at [349, 162] on img at bounding box center [358, 160] width 42 height 42
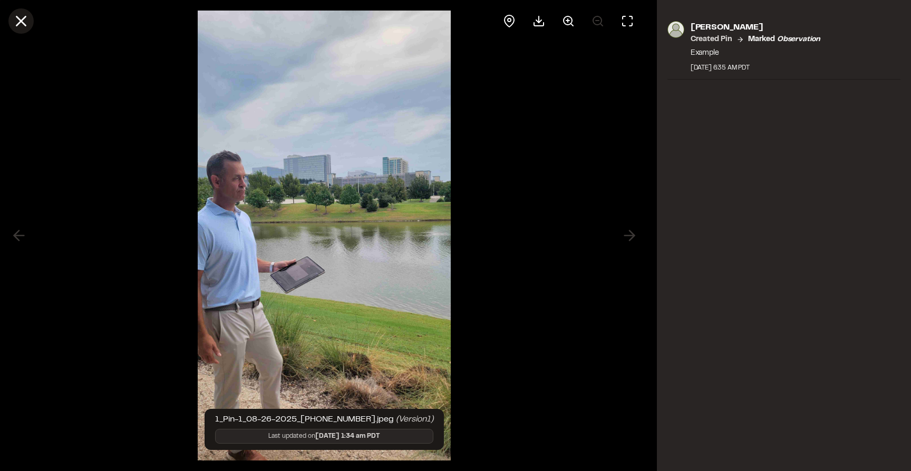
click at [14, 20] on icon at bounding box center [21, 21] width 18 height 18
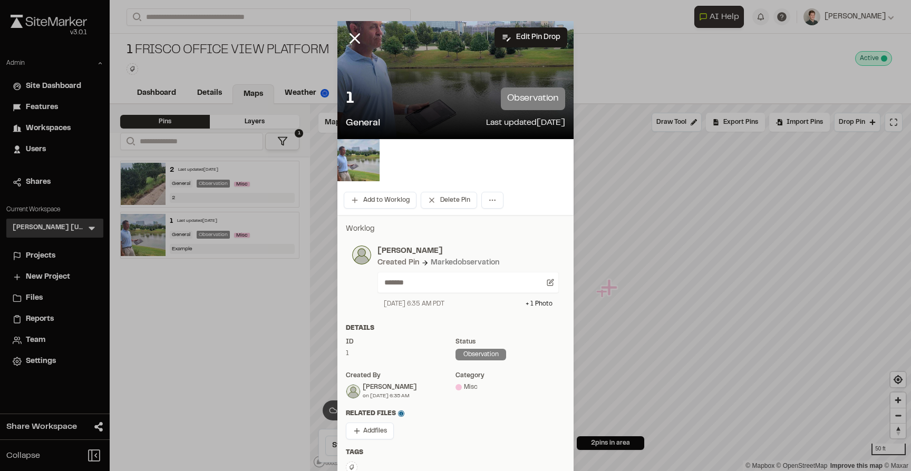
click at [343, 43] on div at bounding box center [362, 46] width 51 height 51
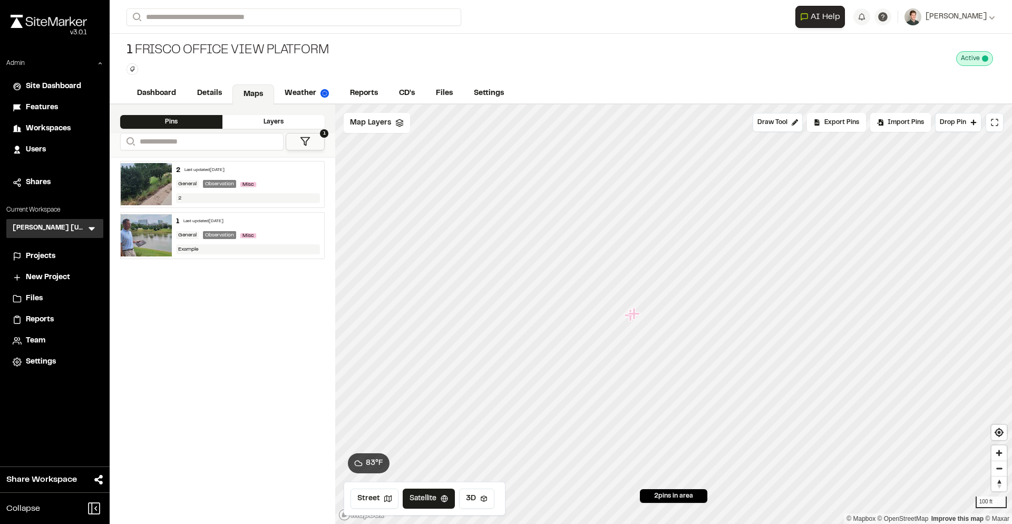
click at [644, 71] on div "1 Frisco Office View Platform Type Enter or comma to add tag. Active Deactivate…" at bounding box center [561, 59] width 903 height 50
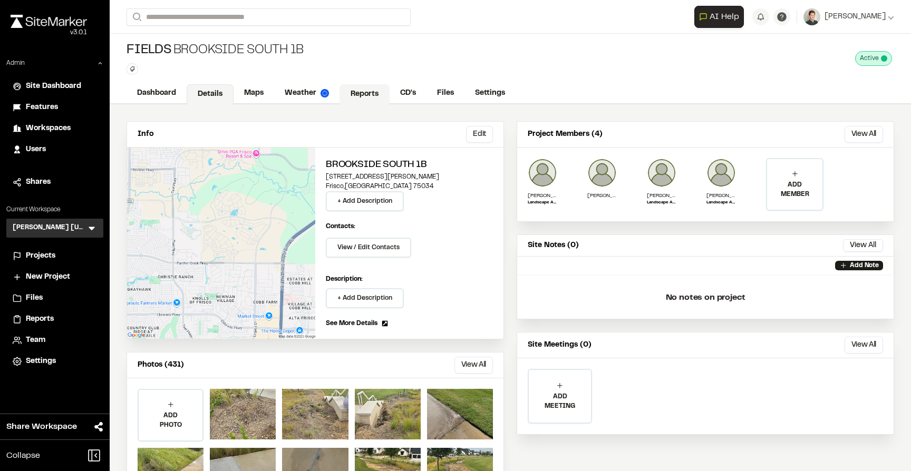
click at [370, 95] on link "Reports" at bounding box center [365, 94] width 50 height 20
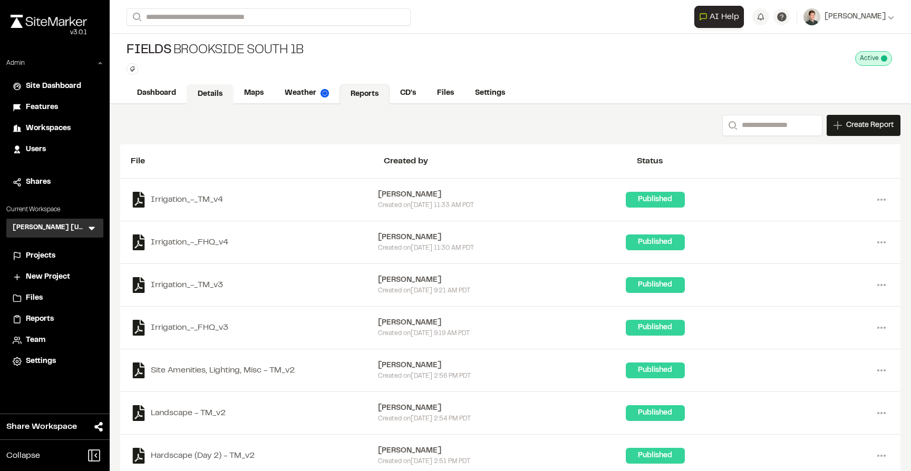
click at [211, 93] on link "Details" at bounding box center [210, 94] width 47 height 20
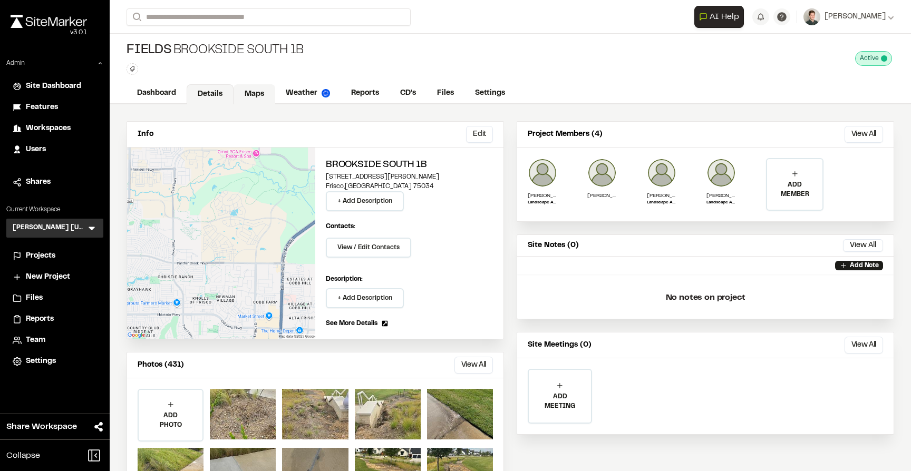
click at [246, 92] on link "Maps" at bounding box center [255, 94] width 42 height 20
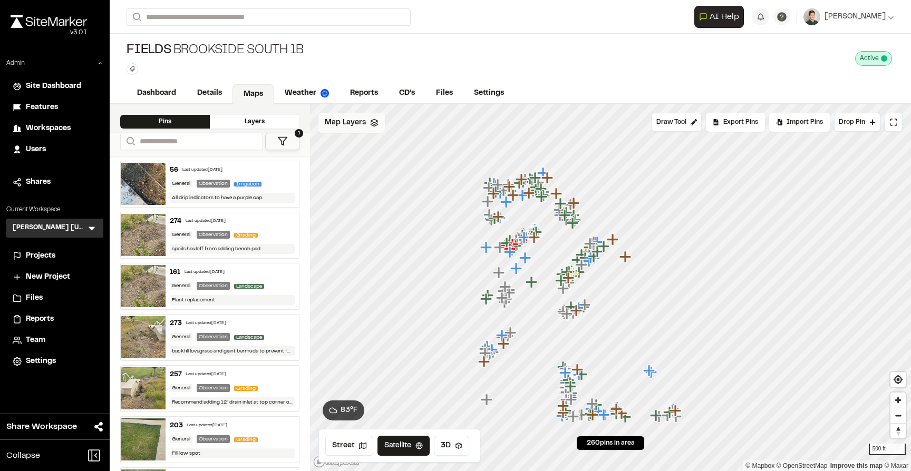
click at [354, 128] on span "Map Layers" at bounding box center [345, 123] width 41 height 12
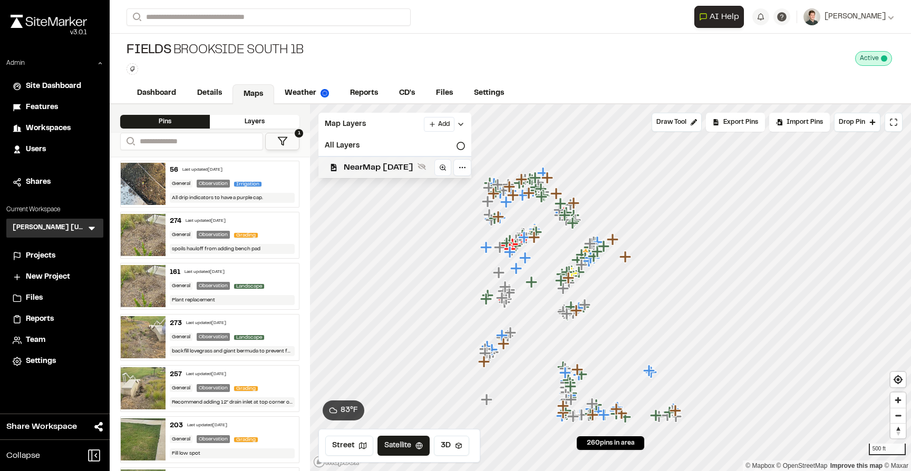
click at [356, 170] on span "NearMap [DATE]" at bounding box center [379, 167] width 70 height 13
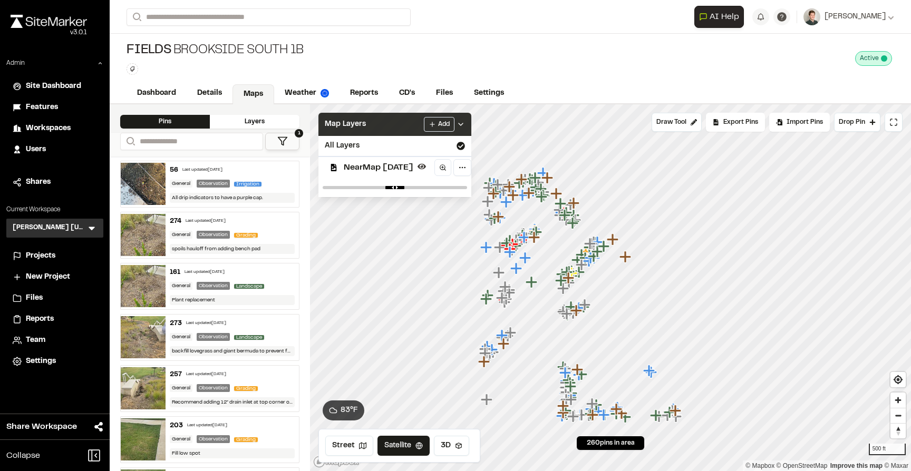
click at [359, 127] on span "Map Layers" at bounding box center [345, 125] width 41 height 12
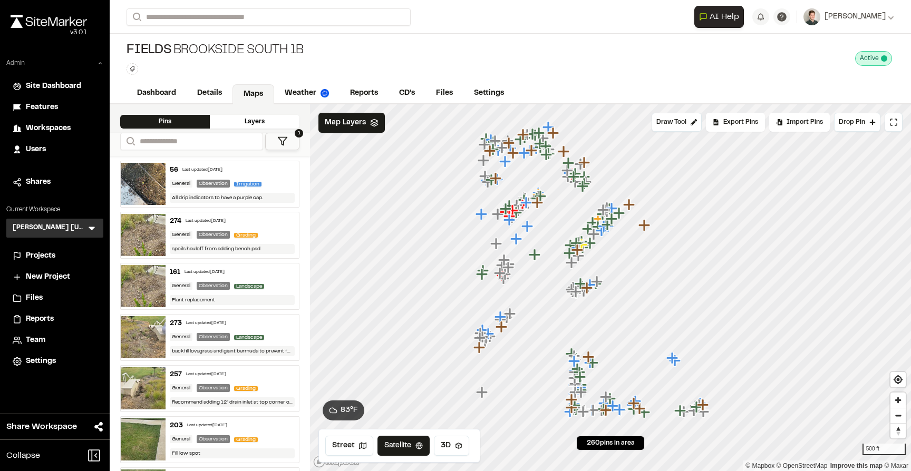
click at [100, 65] on icon at bounding box center [100, 63] width 6 height 6
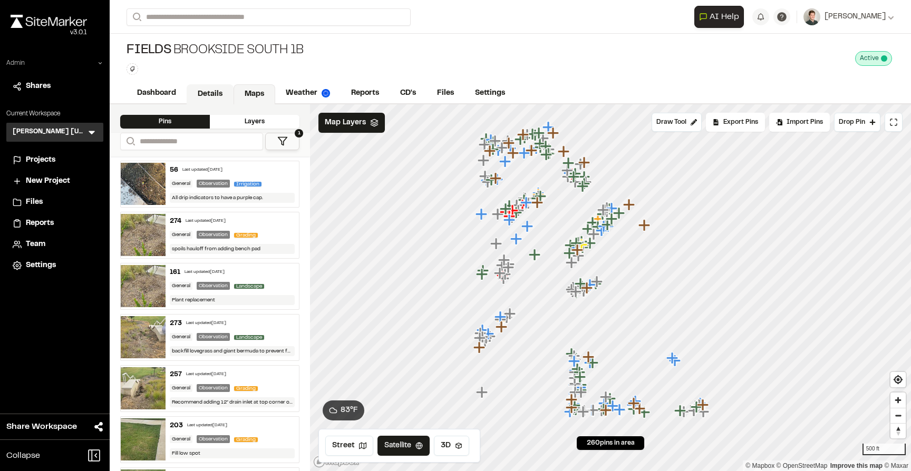
click at [204, 96] on link "Details" at bounding box center [210, 94] width 47 height 20
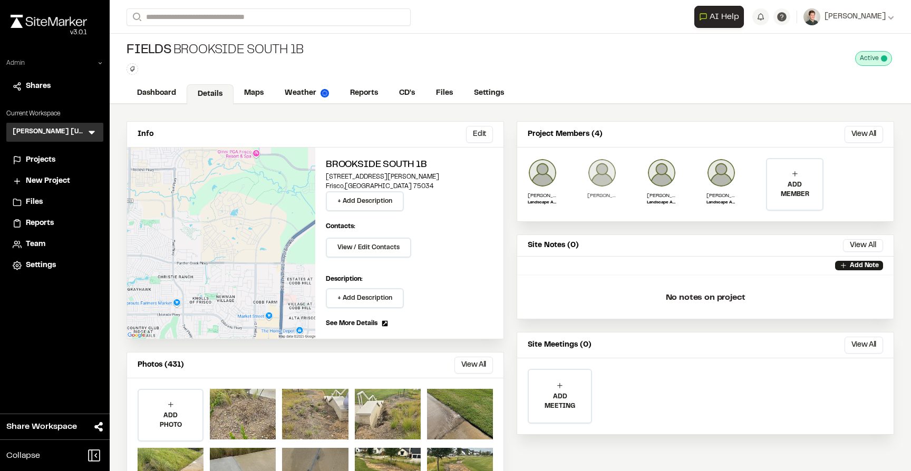
click at [606, 181] on img at bounding box center [602, 173] width 30 height 30
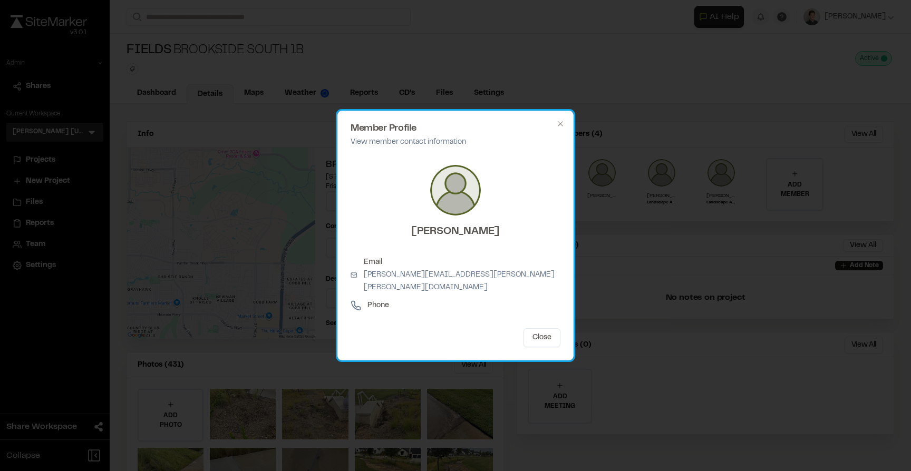
click at [562, 125] on div "Member Profile View member contact information [PERSON_NAME] Email [PERSON_NAME…" at bounding box center [455, 236] width 236 height 250
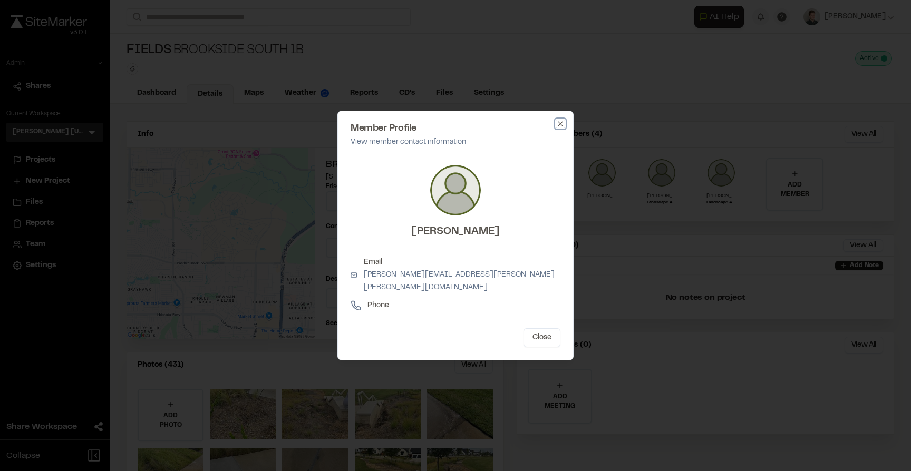
click at [562, 128] on icon "button" at bounding box center [560, 124] width 8 height 8
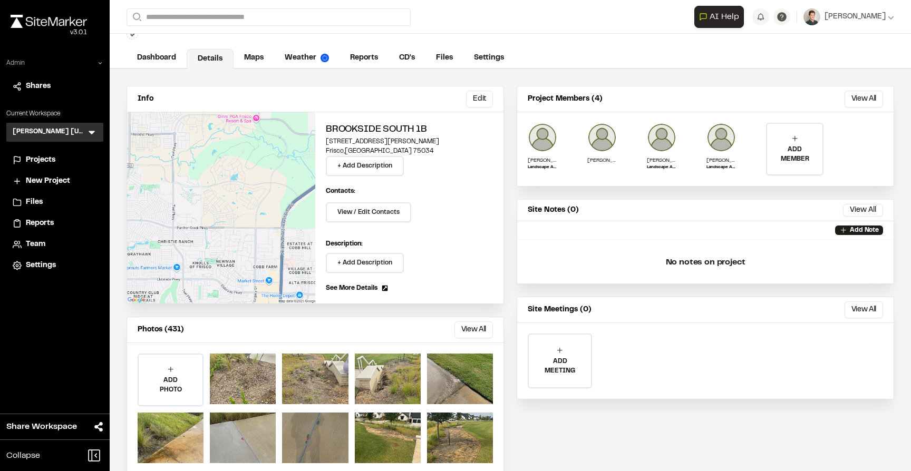
scroll to position [55, 0]
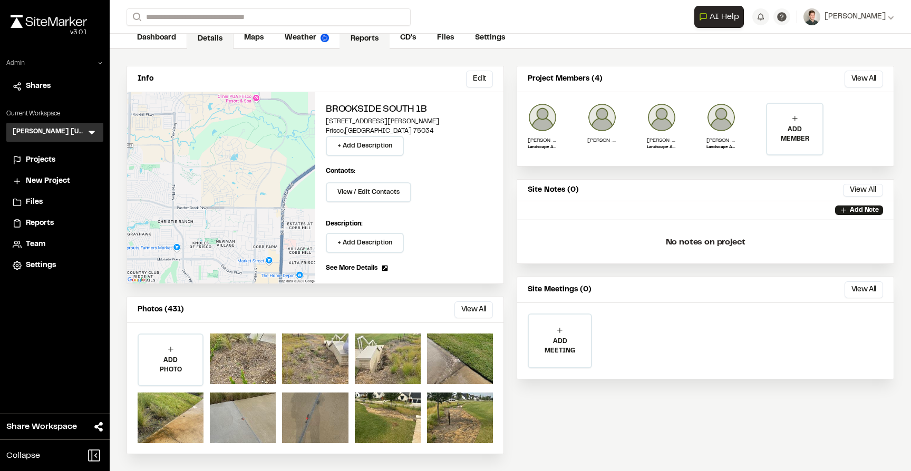
click at [373, 45] on link "Reports" at bounding box center [365, 39] width 50 height 20
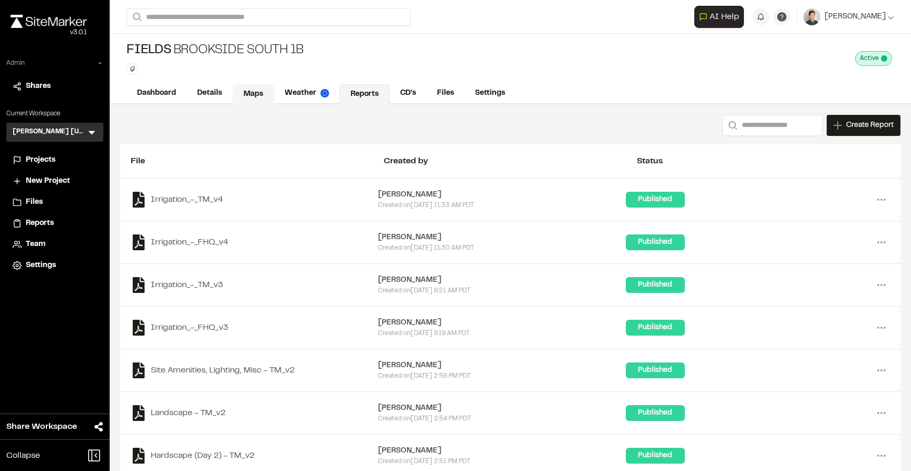
click at [255, 98] on link "Maps" at bounding box center [254, 94] width 42 height 20
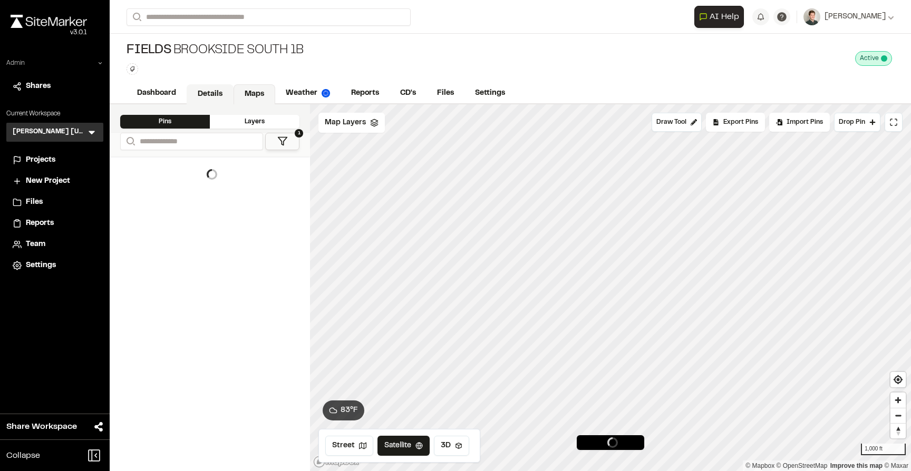
click at [217, 87] on link "Details" at bounding box center [210, 94] width 47 height 20
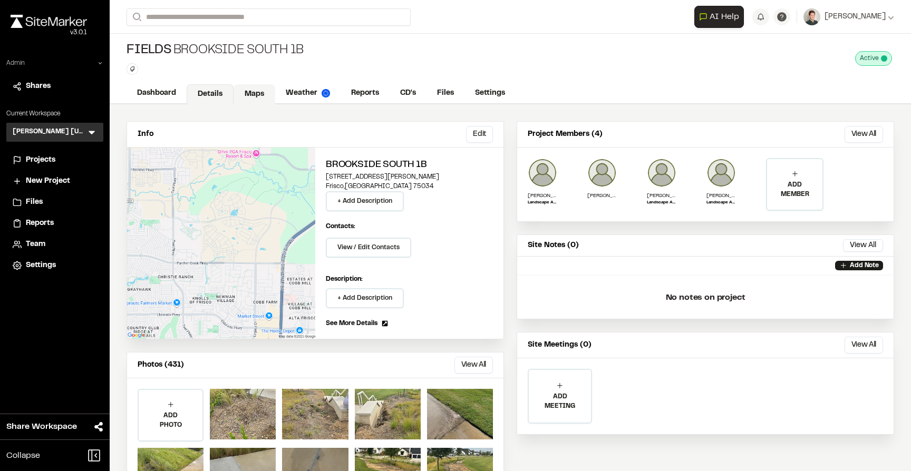
click at [251, 91] on link "Maps" at bounding box center [255, 94] width 42 height 20
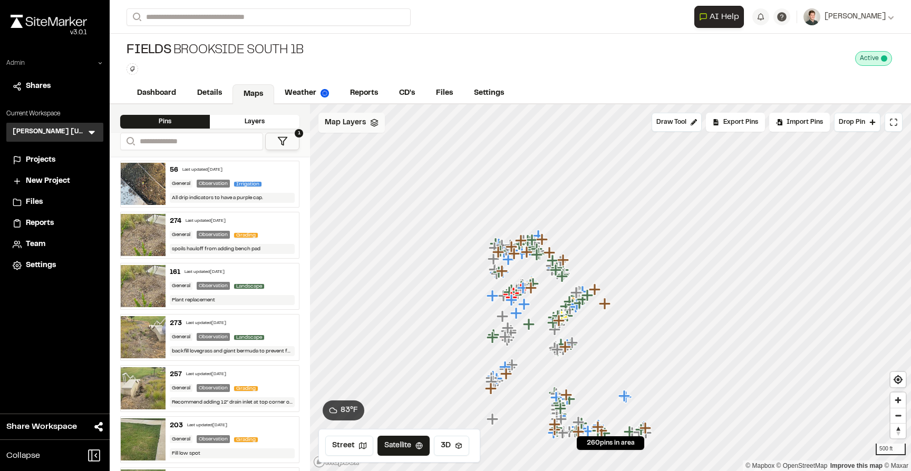
click at [341, 123] on span "Map Layers" at bounding box center [345, 123] width 41 height 12
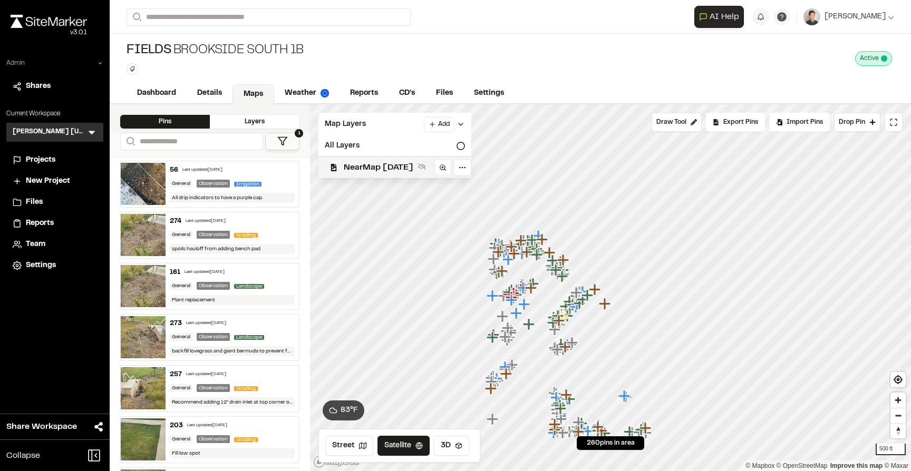
click at [353, 167] on span "NearMap [DATE]" at bounding box center [379, 167] width 70 height 13
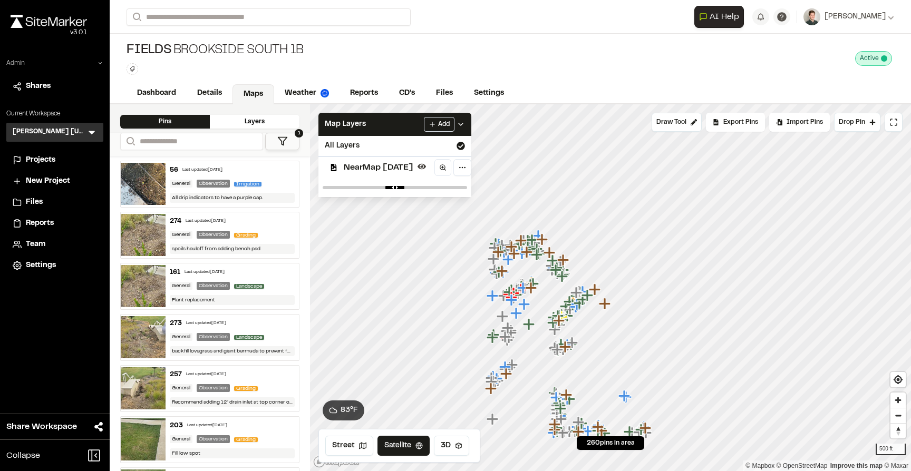
click at [359, 167] on span "NearMap [DATE]" at bounding box center [379, 167] width 70 height 13
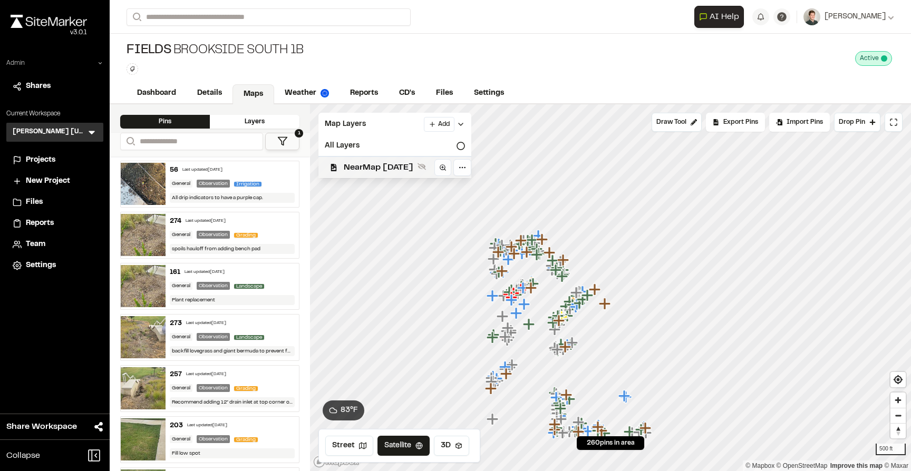
click at [368, 165] on span "NearMap [DATE]" at bounding box center [379, 167] width 70 height 13
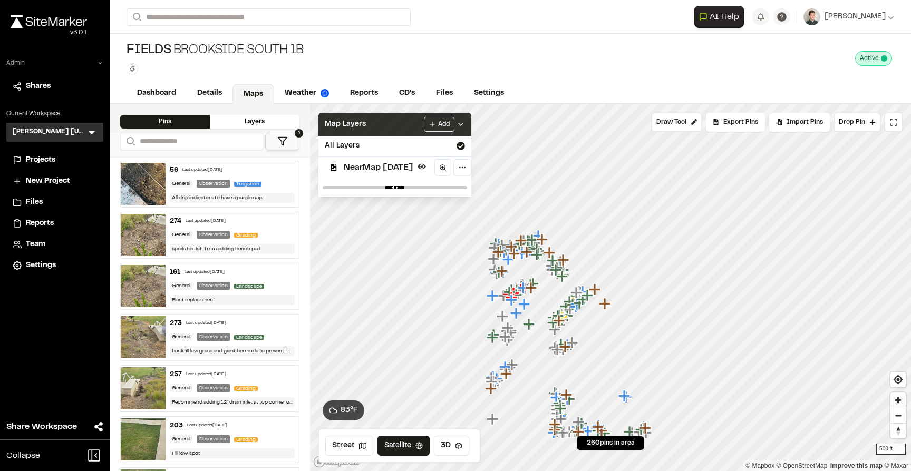
click at [375, 128] on div "Map Layers Add" at bounding box center [394, 124] width 153 height 23
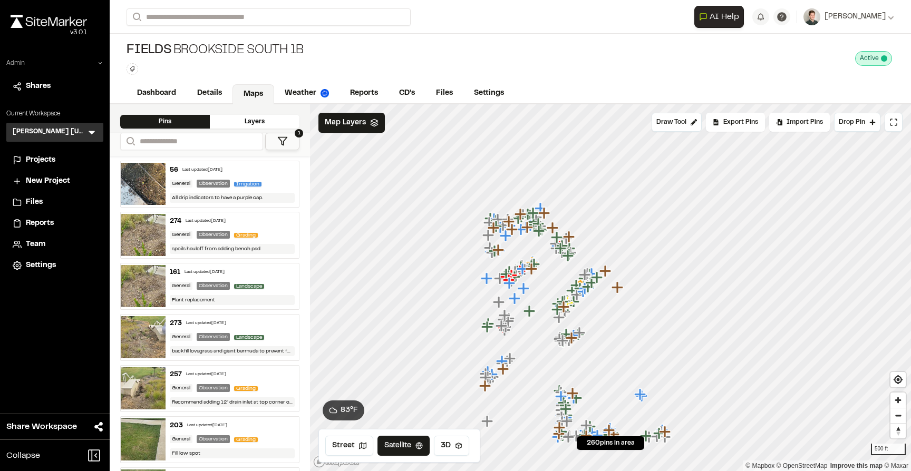
click at [282, 143] on icon at bounding box center [282, 141] width 11 height 11
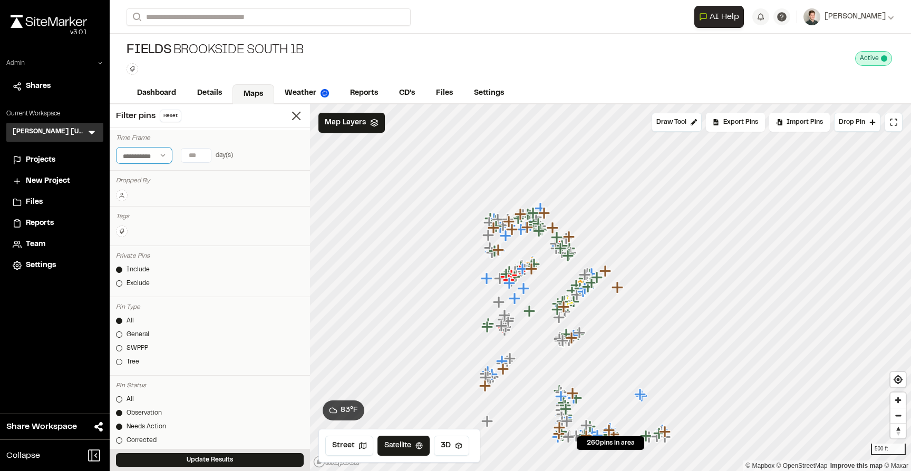
click at [156, 159] on select "**********" at bounding box center [144, 155] width 56 height 17
click at [192, 155] on input "number" at bounding box center [196, 156] width 30 height 14
click at [188, 181] on button "30 days" at bounding box center [190, 176] width 33 height 17
click at [267, 152] on div "**********" at bounding box center [210, 155] width 188 height 17
click at [222, 456] on button "Update Results" at bounding box center [210, 460] width 188 height 14
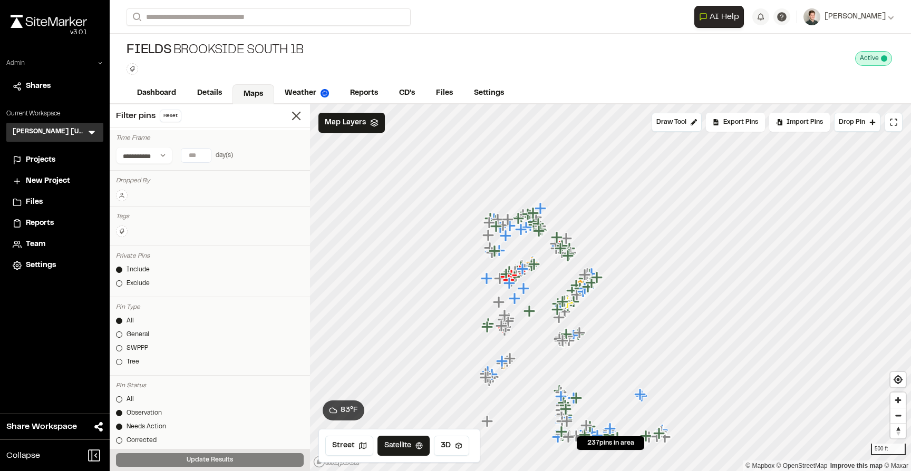
click at [192, 157] on input "**" at bounding box center [196, 156] width 30 height 14
click at [235, 144] on div "**********" at bounding box center [210, 153] width 188 height 21
click at [198, 458] on button "Update Results" at bounding box center [210, 460] width 188 height 14
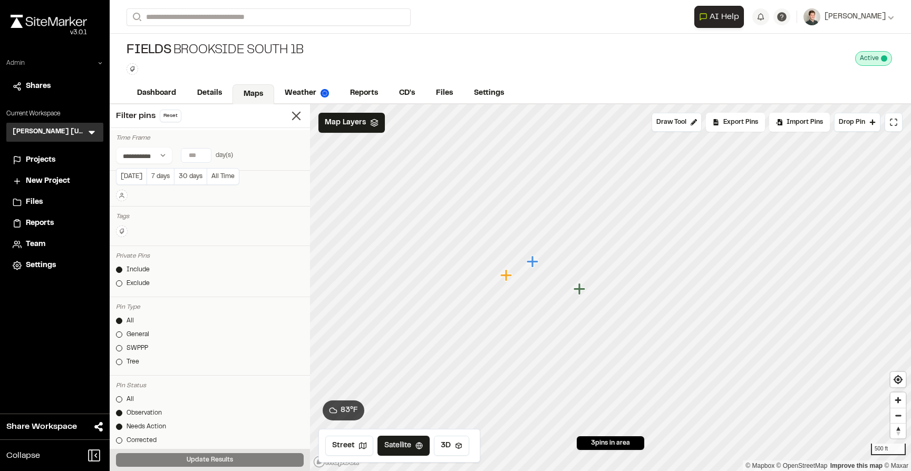
click at [190, 156] on input "**" at bounding box center [196, 156] width 30 height 14
click at [191, 157] on input "**" at bounding box center [196, 156] width 30 height 14
type input "**"
click at [170, 459] on button "Update Results" at bounding box center [210, 460] width 188 height 14
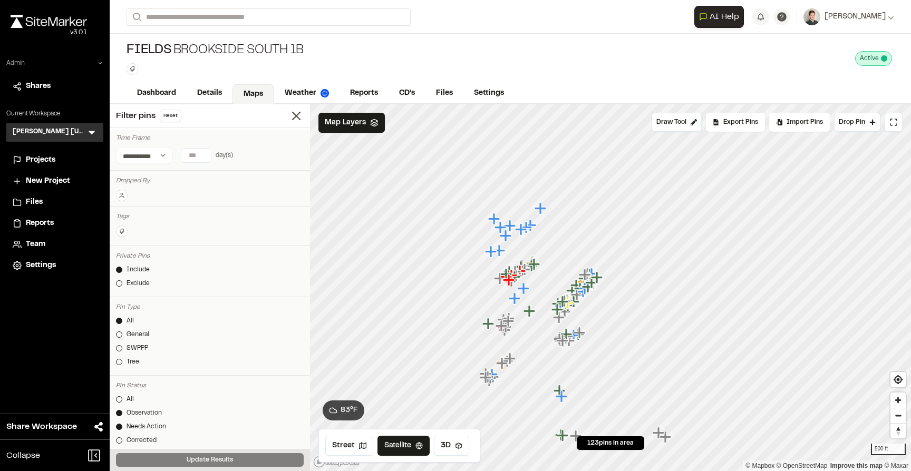
click at [298, 107] on div "Filter pins Reset" at bounding box center [210, 116] width 200 height 24
click at [298, 113] on icon at bounding box center [296, 116] width 15 height 15
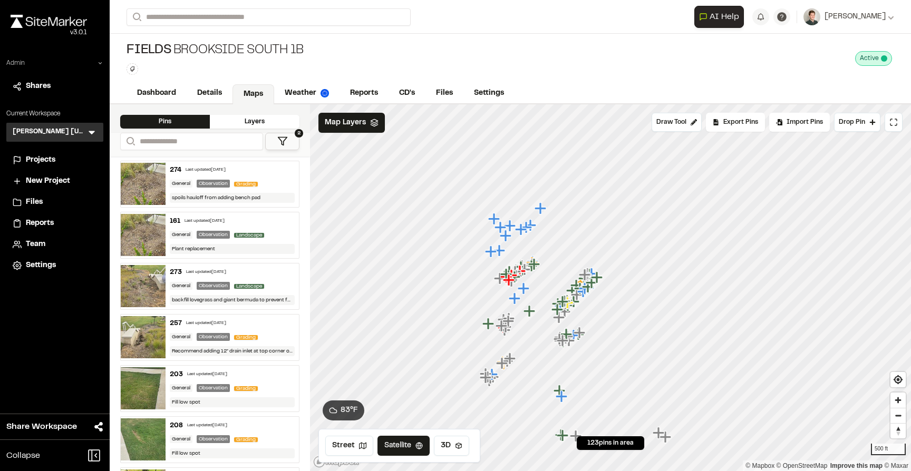
click at [416, 48] on div "Fields Brookside South 1B Type Enter or comma to add tag. Active Deactivate Fie…" at bounding box center [510, 59] width 801 height 50
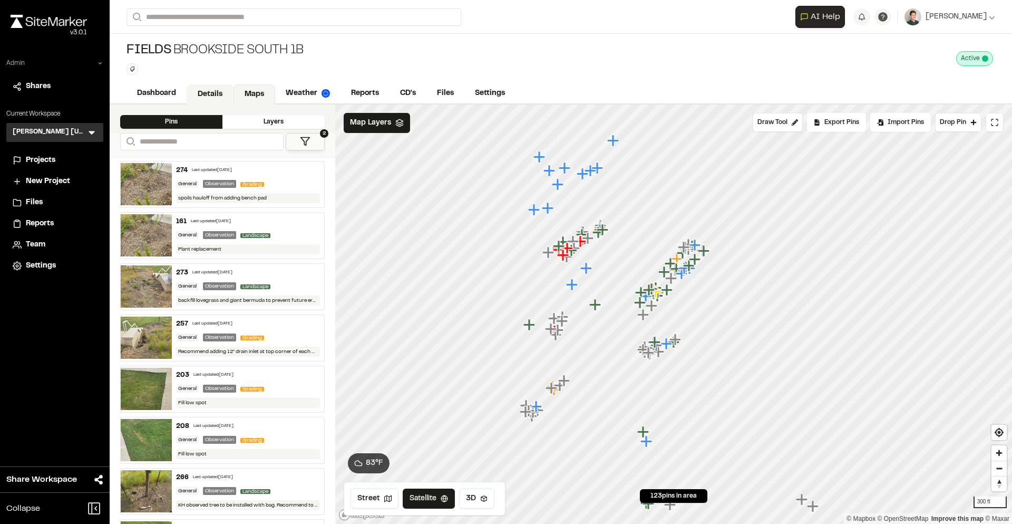
click at [207, 90] on link "Details" at bounding box center [210, 94] width 47 height 20
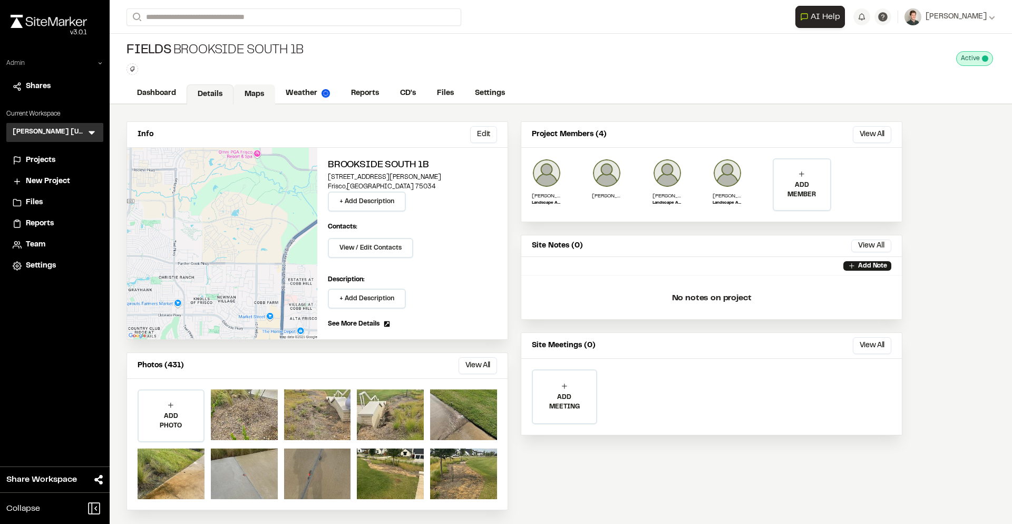
click at [250, 90] on link "Maps" at bounding box center [255, 94] width 42 height 20
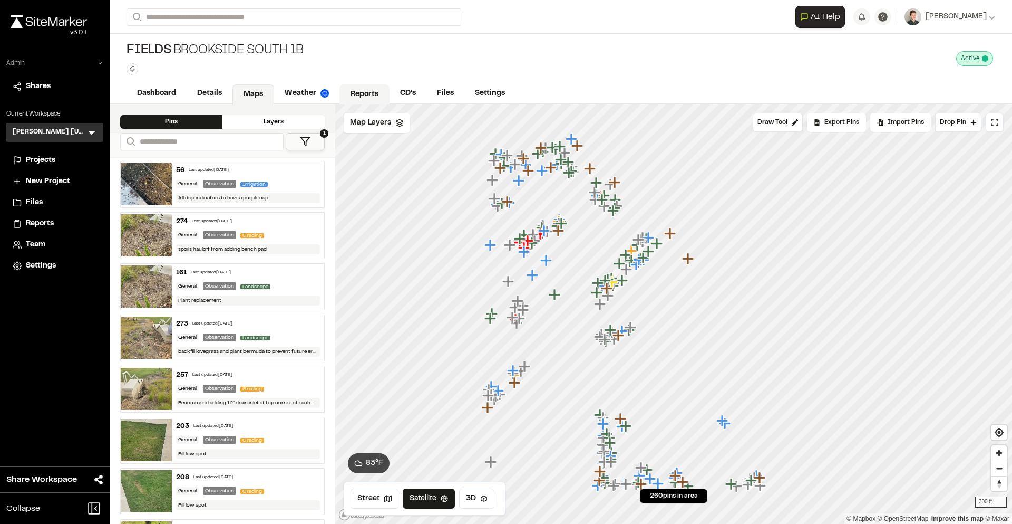
click at [364, 92] on link "Reports" at bounding box center [365, 94] width 50 height 20
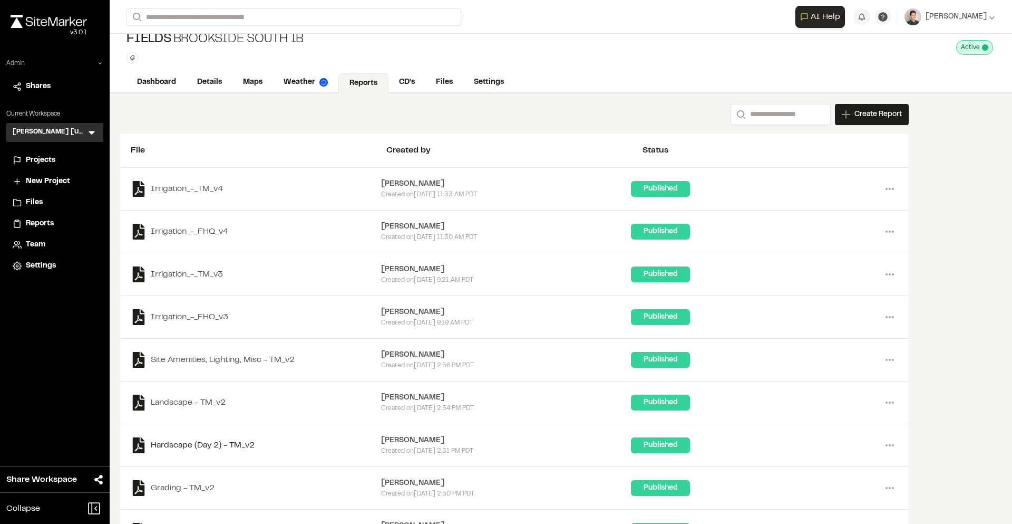
scroll to position [1, 0]
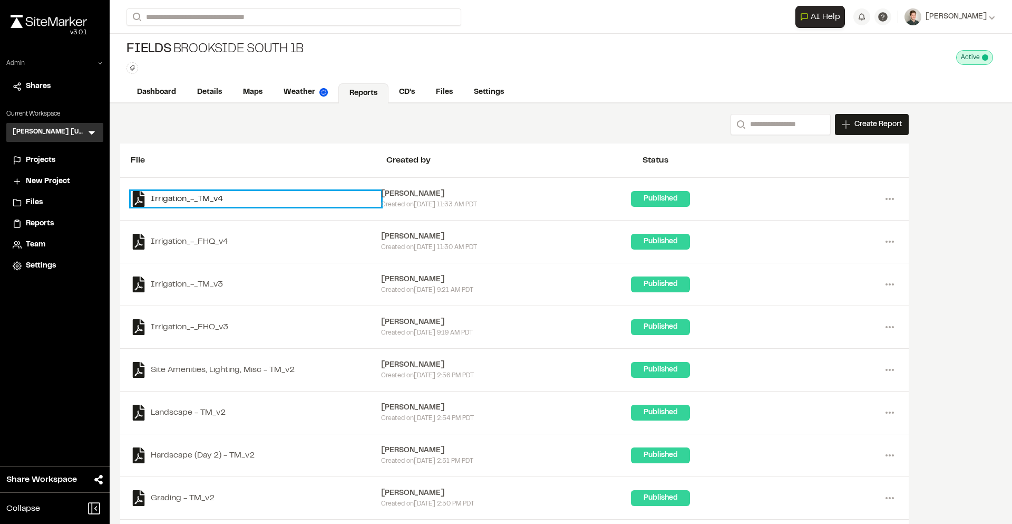
click at [202, 195] on link "Irrigation_-_TM_v4" at bounding box center [256, 199] width 250 height 16
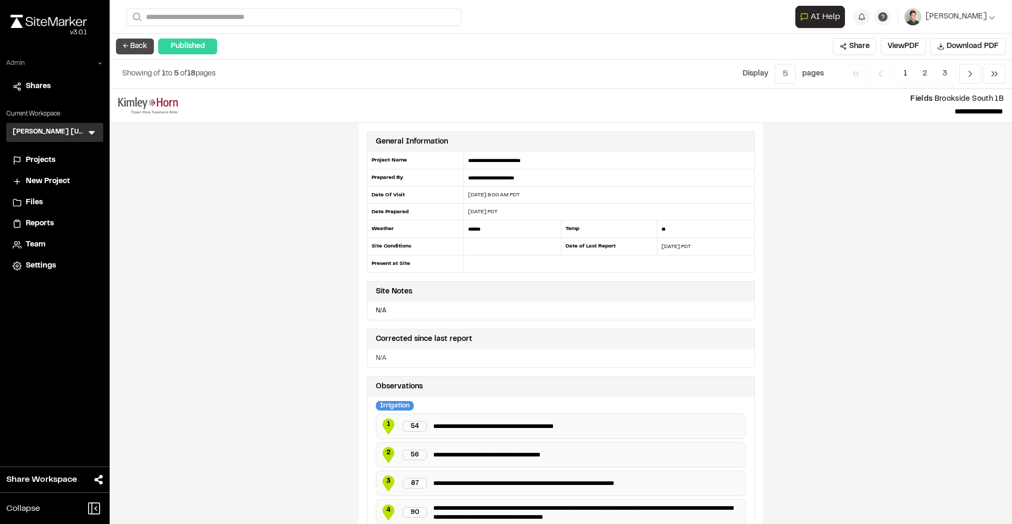
click at [133, 43] on button "← Back" at bounding box center [135, 46] width 38 height 16
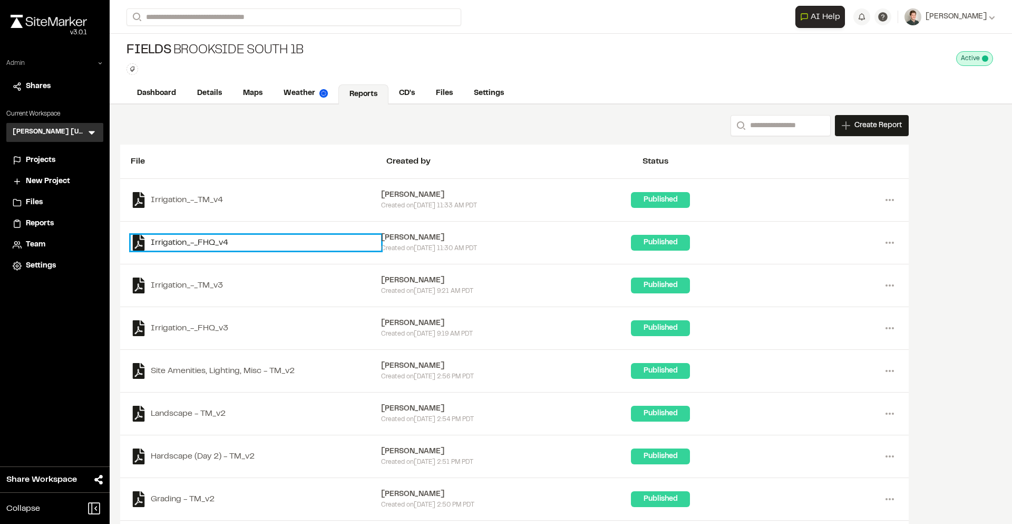
click at [201, 243] on link "Irrigation_-_FHQ_v4" at bounding box center [256, 243] width 250 height 16
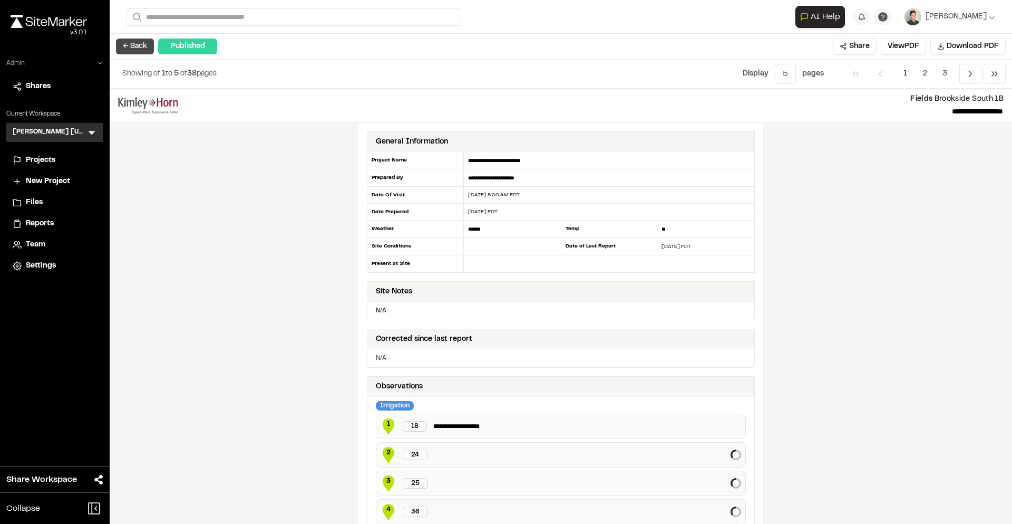
click at [137, 47] on button "← Back" at bounding box center [135, 46] width 38 height 16
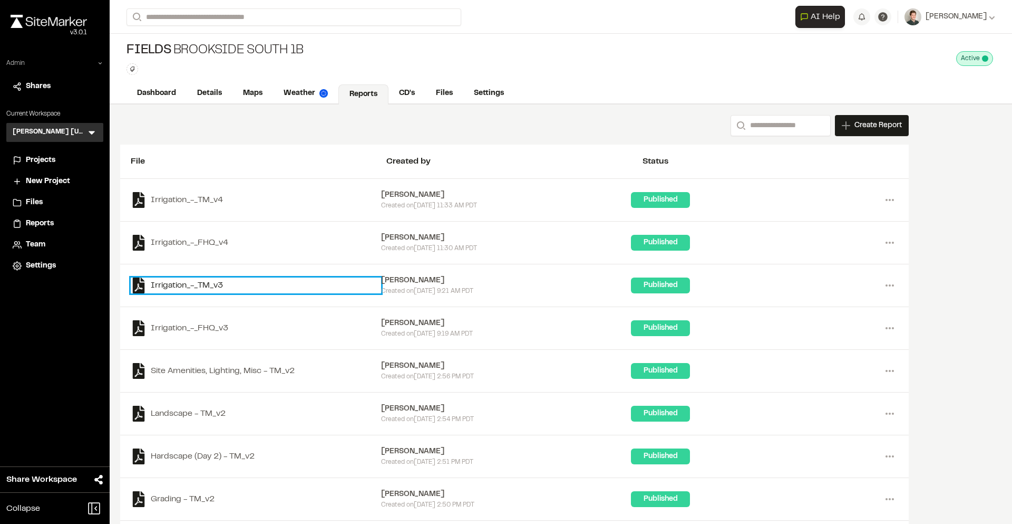
click at [194, 286] on link "Irrigation_-_TM_v3" at bounding box center [256, 285] width 250 height 16
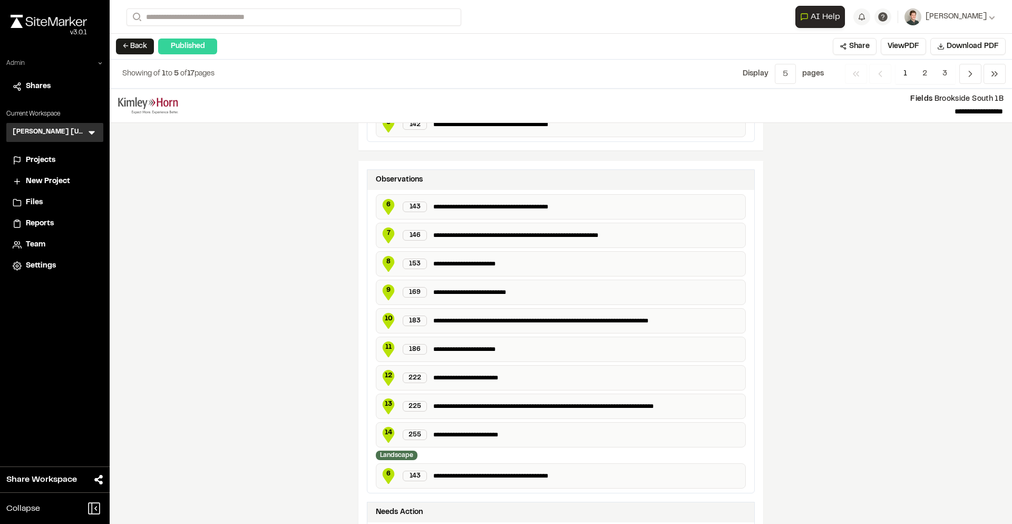
scroll to position [395, 0]
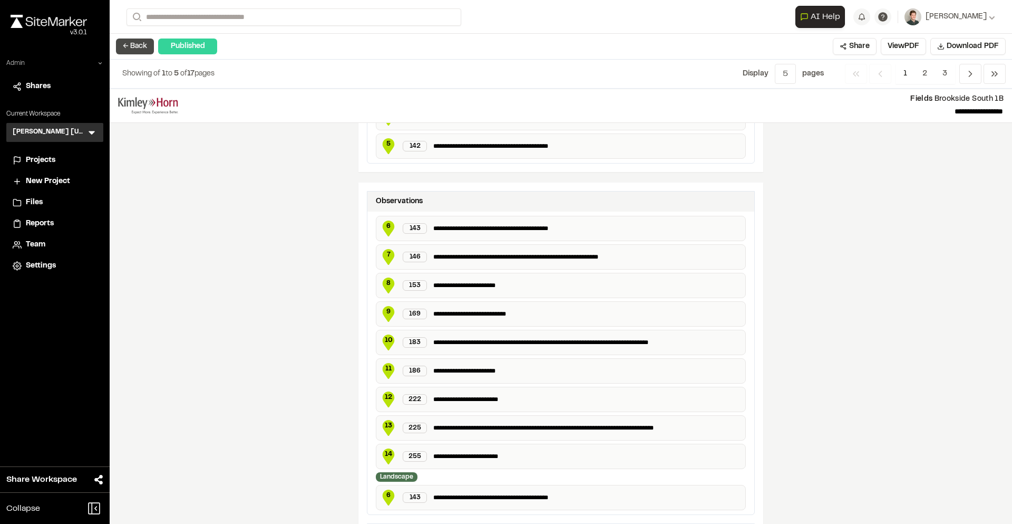
click at [139, 44] on button "← Back" at bounding box center [135, 46] width 38 height 16
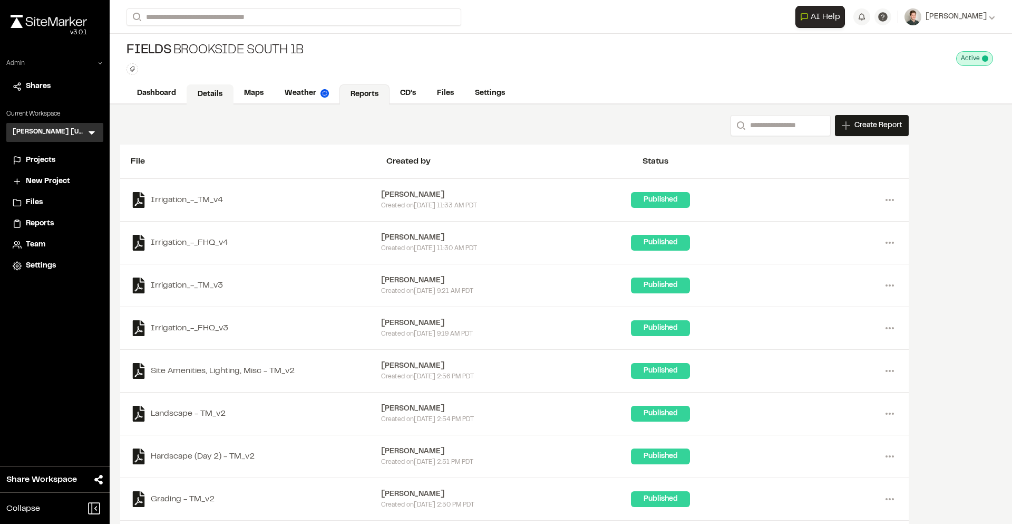
click at [210, 93] on link "Details" at bounding box center [210, 94] width 47 height 20
